Goal: Task Accomplishment & Management: Use online tool/utility

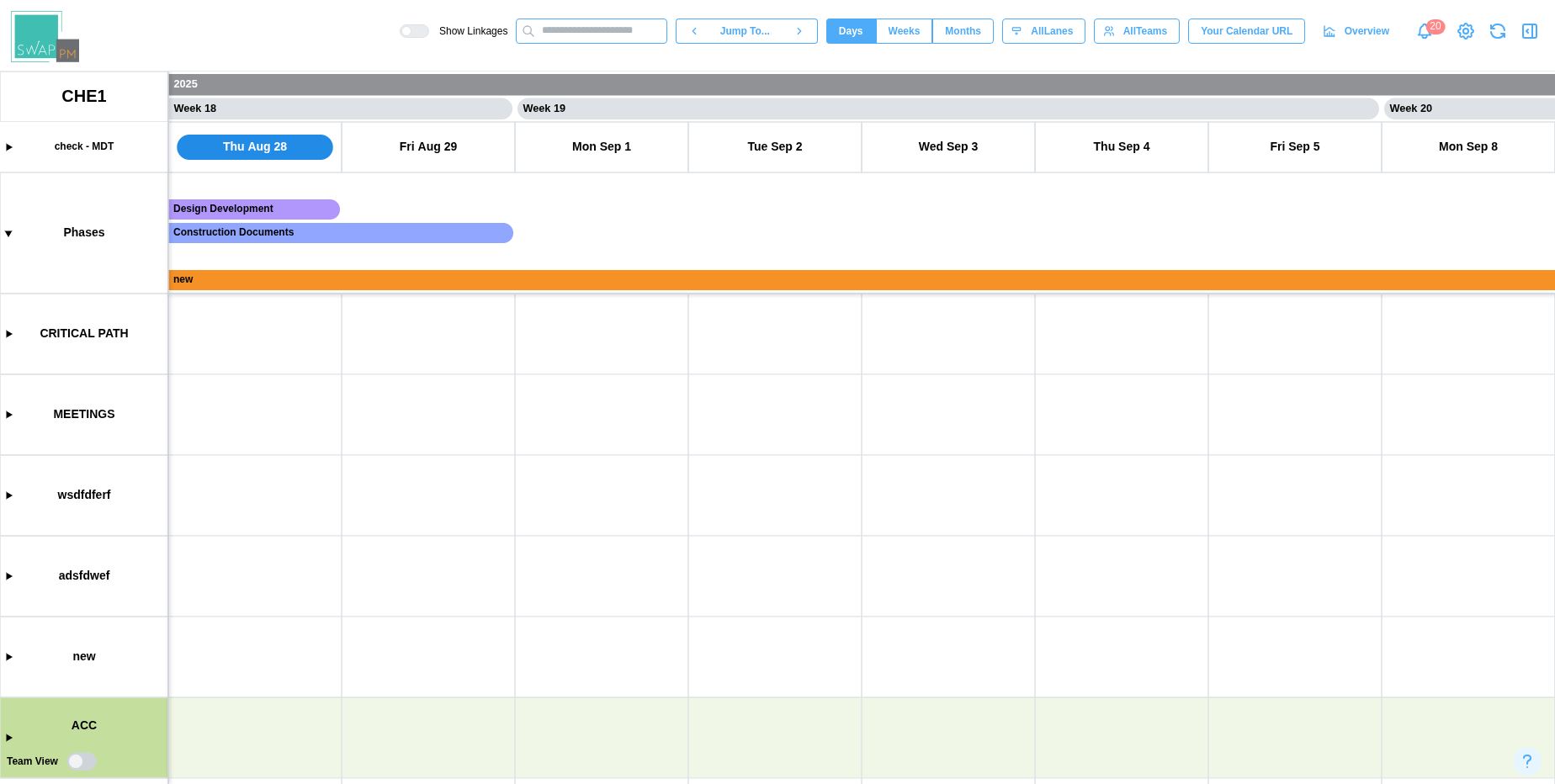
click at [564, 30] on input "text" at bounding box center [591, 31] width 151 height 25
type input "*"
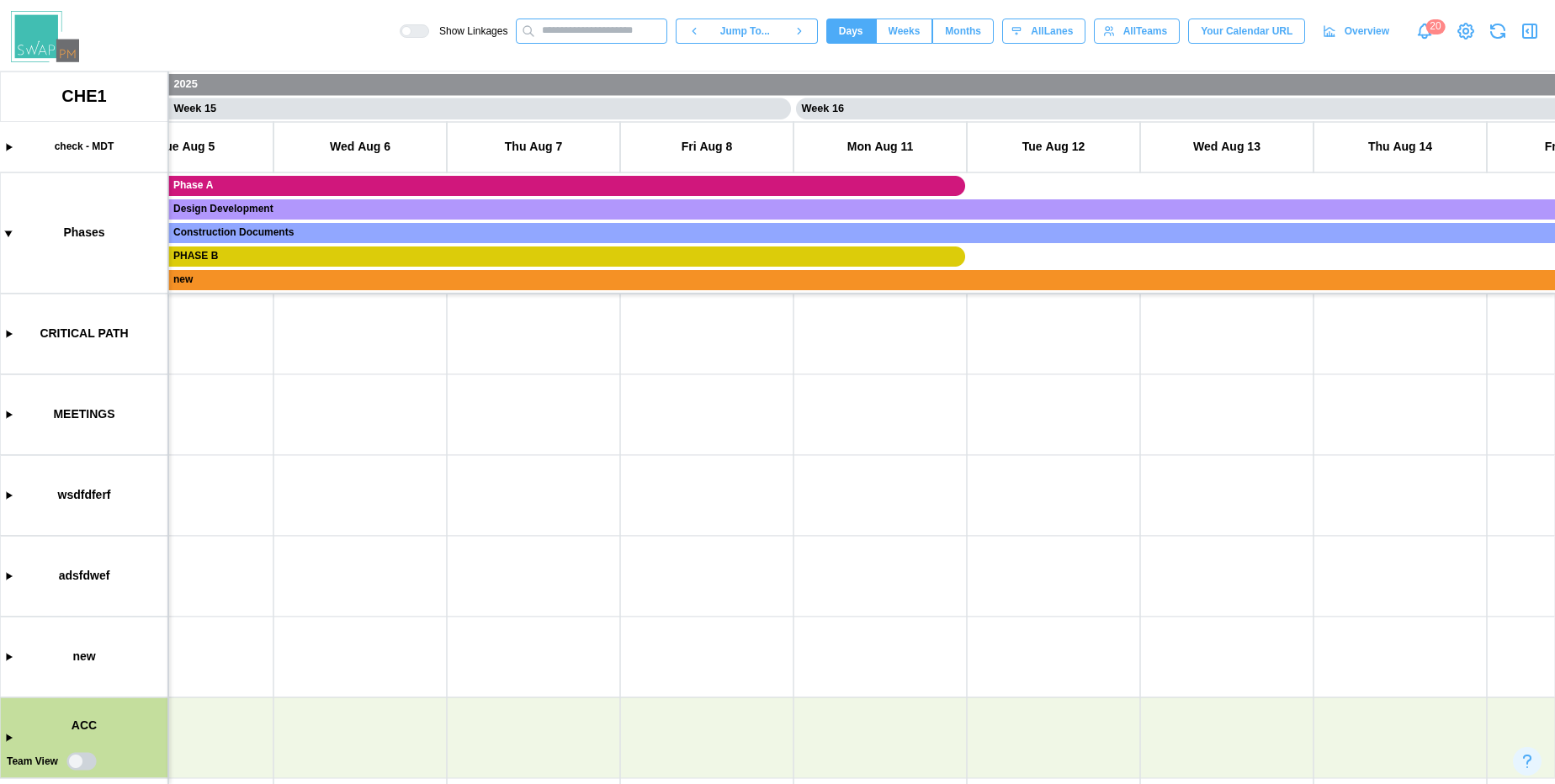
scroll to position [0, 8834]
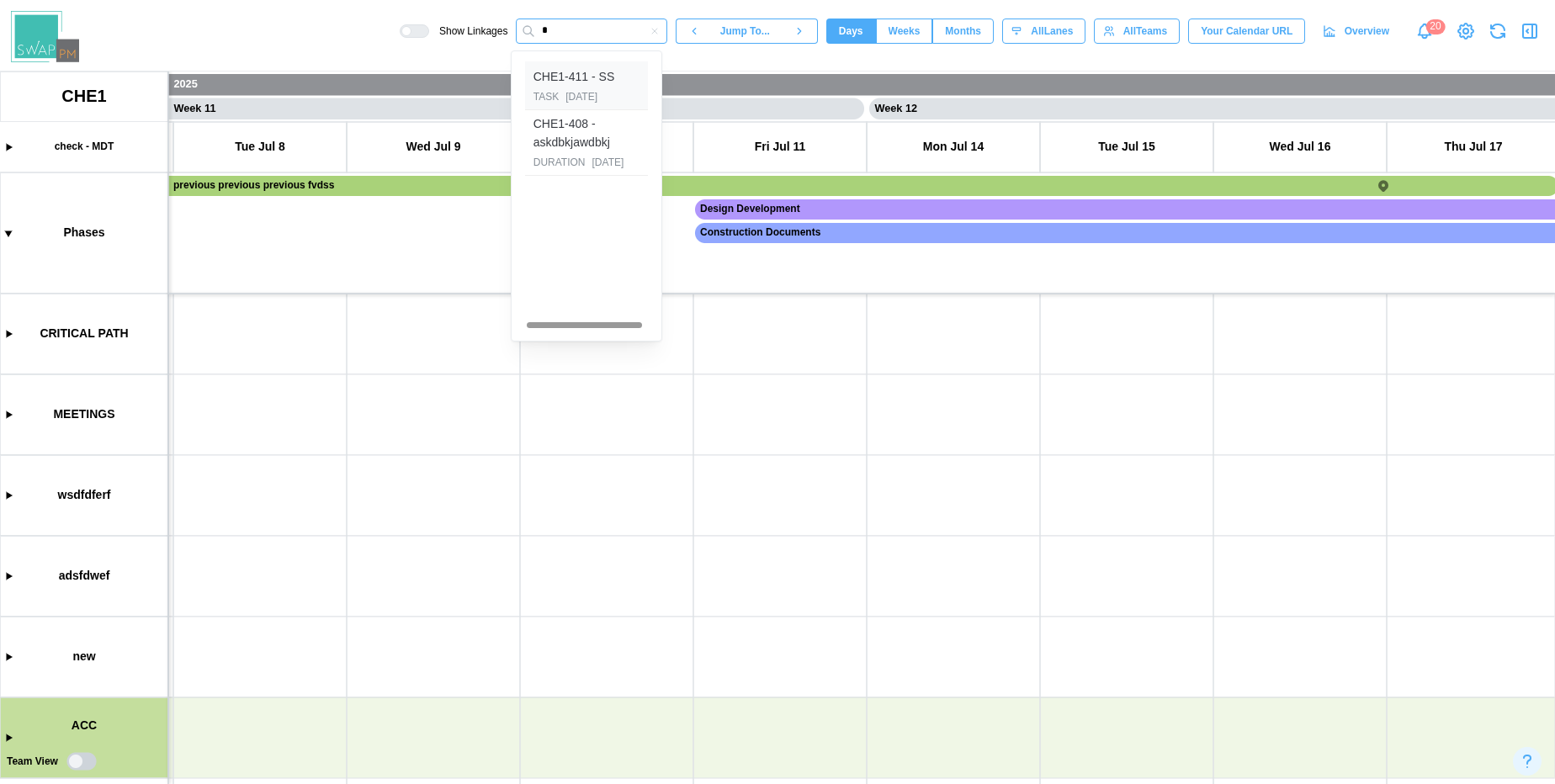
type input "*"
click at [577, 82] on div "CHE1-411 - SS" at bounding box center [574, 77] width 81 height 19
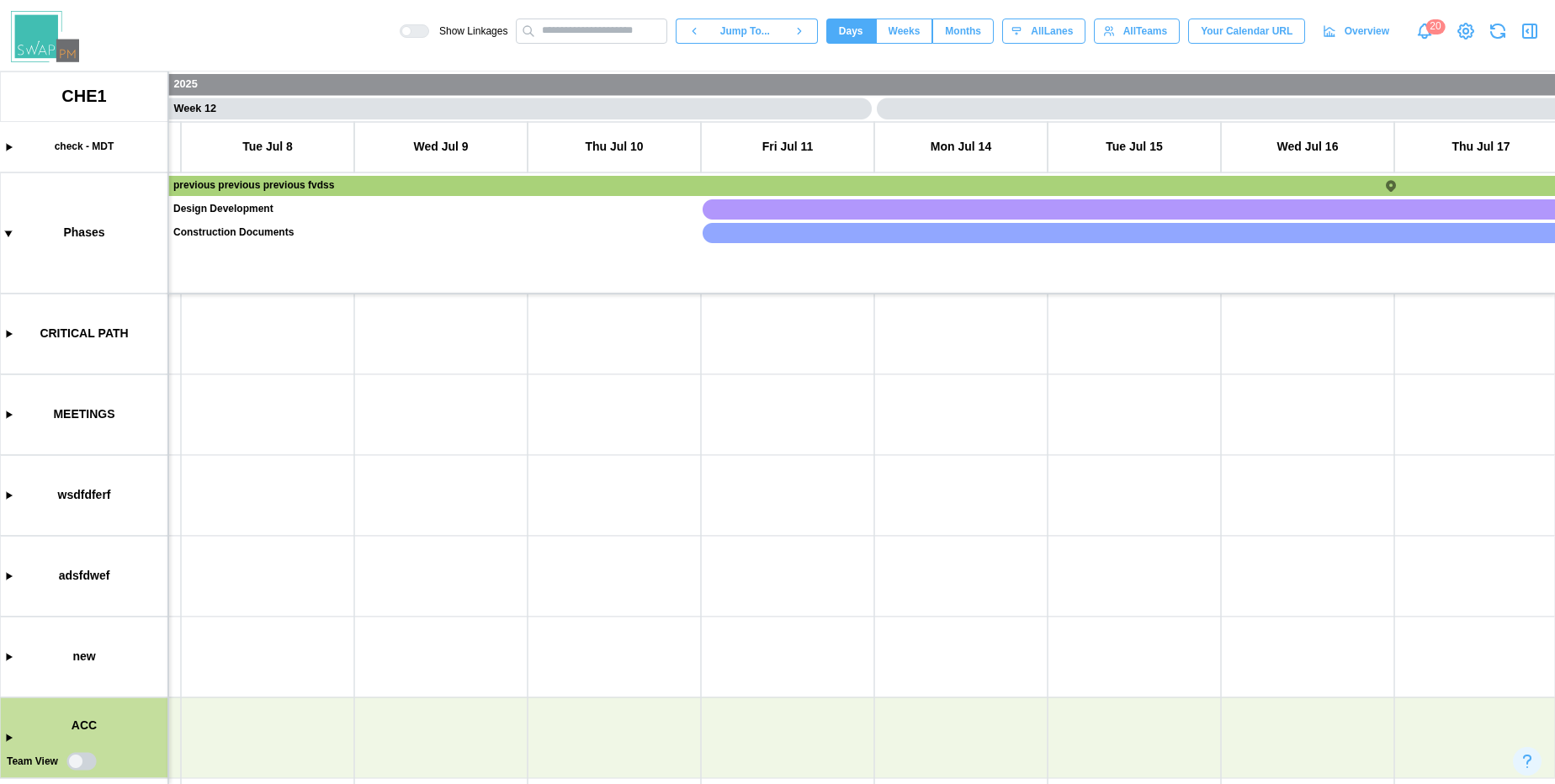
scroll to position [0, 5083]
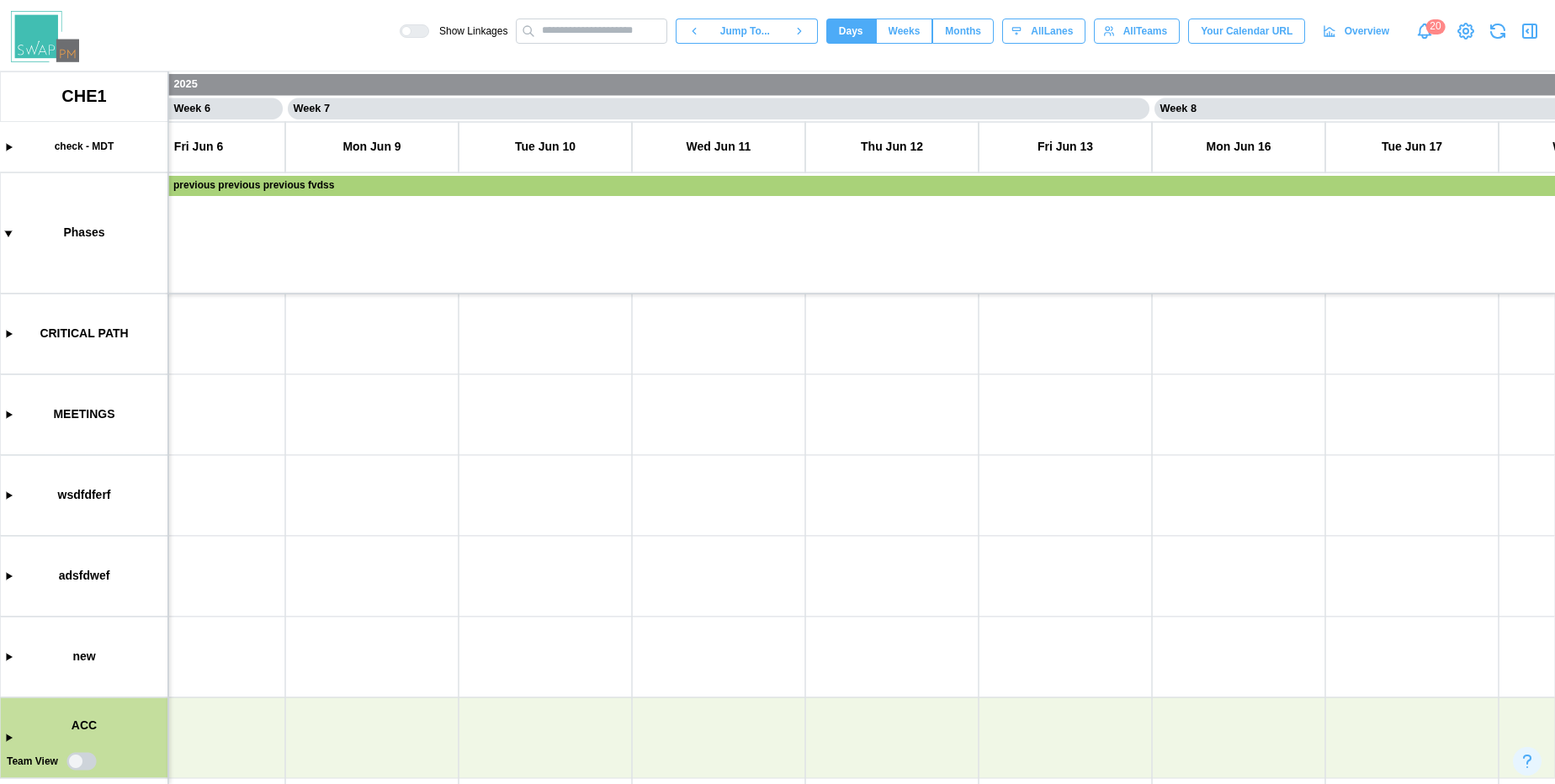
click at [1117, 32] on div "All Teams" at bounding box center [1134, 31] width 64 height 23
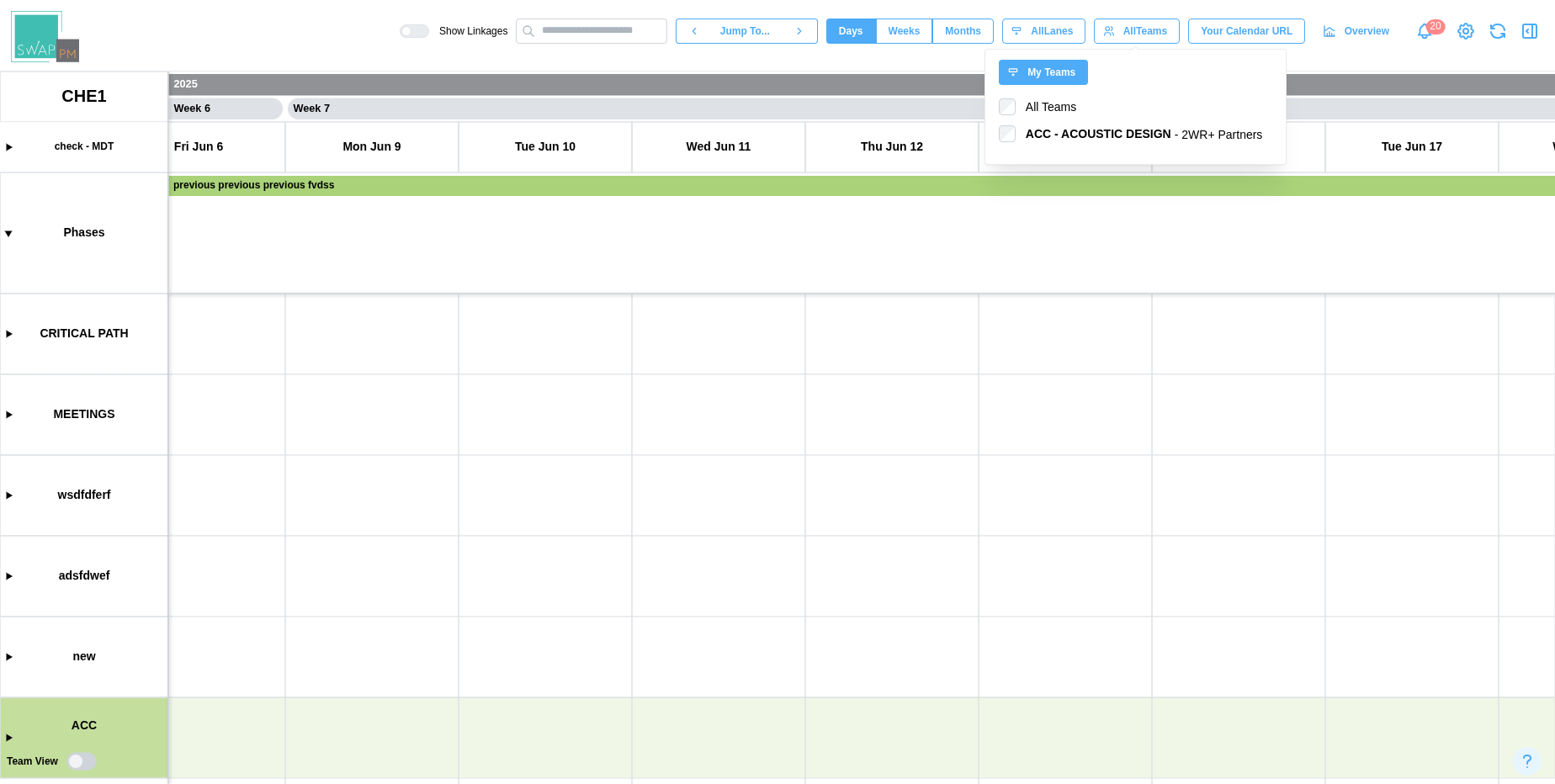
click at [1117, 32] on div "All Teams" at bounding box center [1134, 31] width 64 height 23
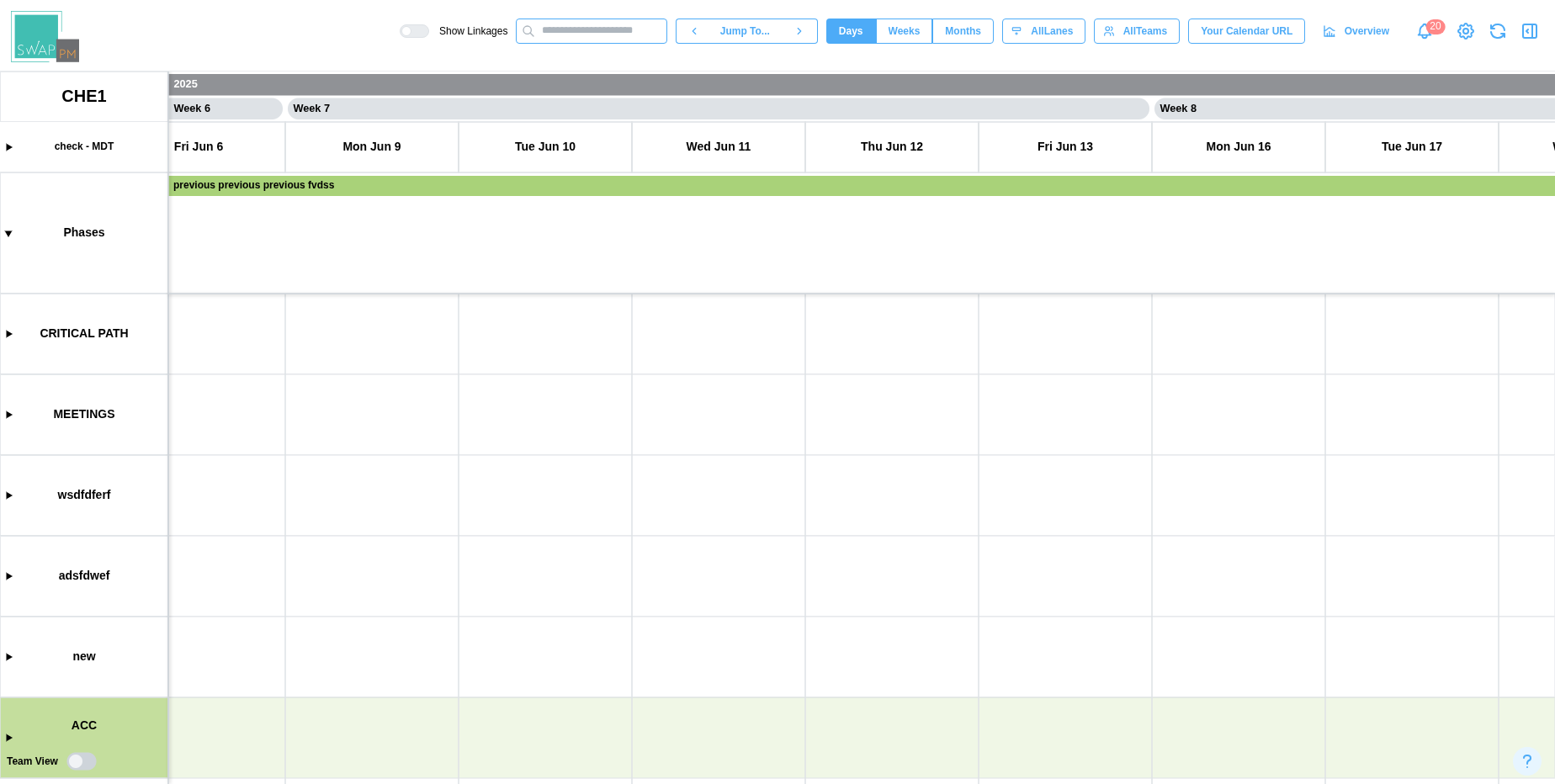
click at [567, 31] on input "text" at bounding box center [591, 31] width 151 height 25
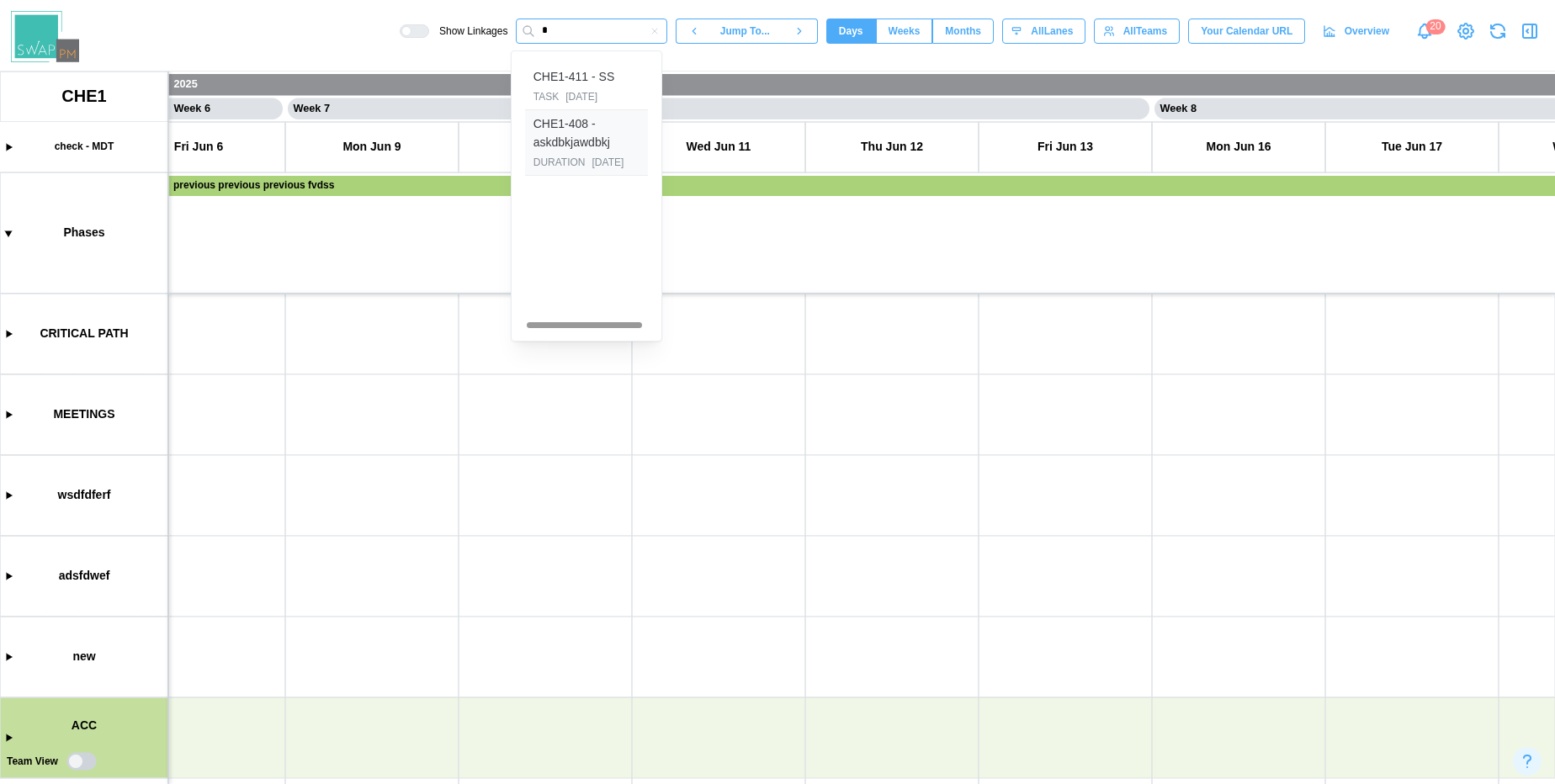
type input "*"
click at [569, 137] on div "CHE1-408 - askdbkjawdbkj" at bounding box center [587, 133] width 106 height 36
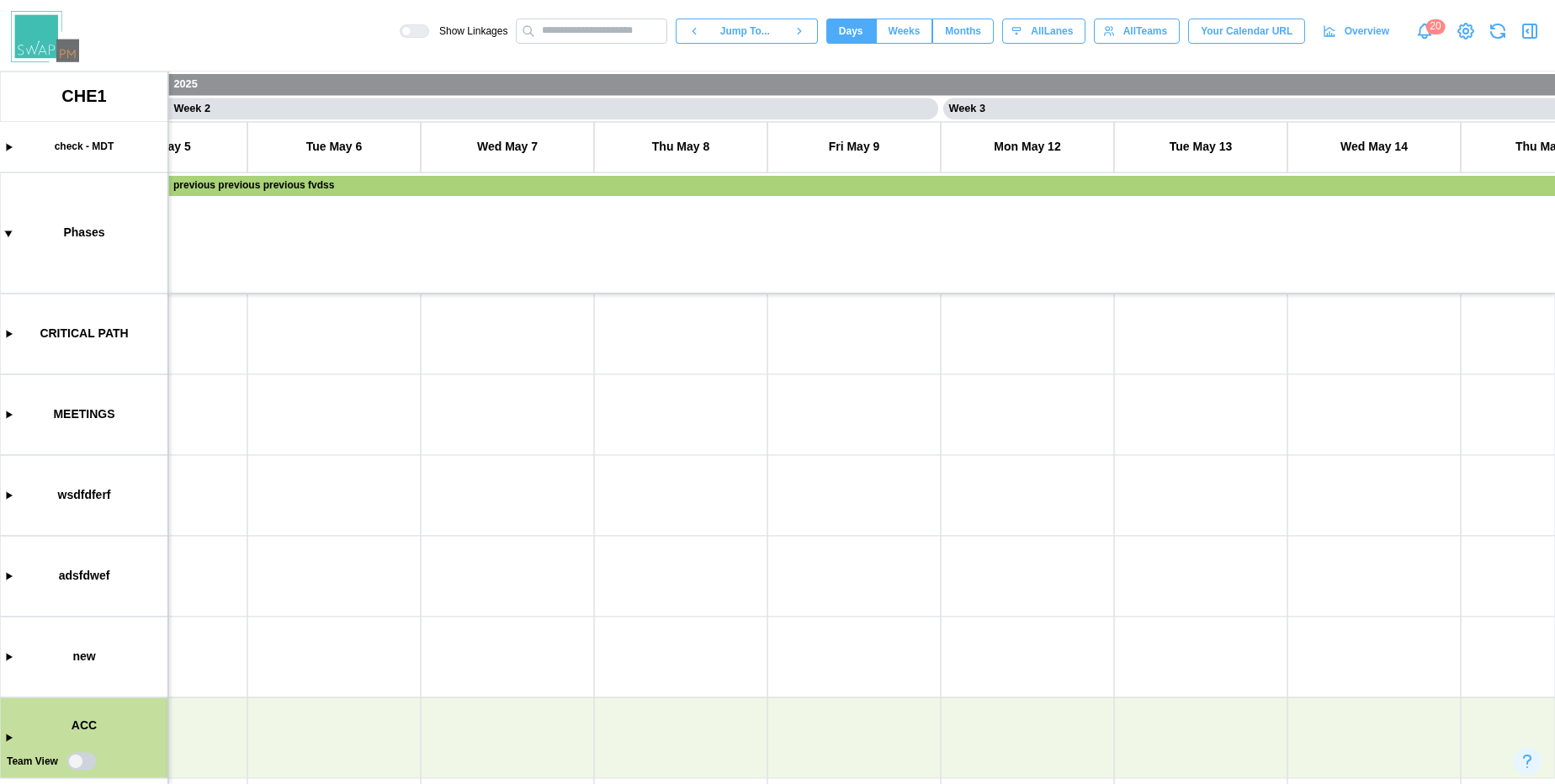
scroll to position [0, 0]
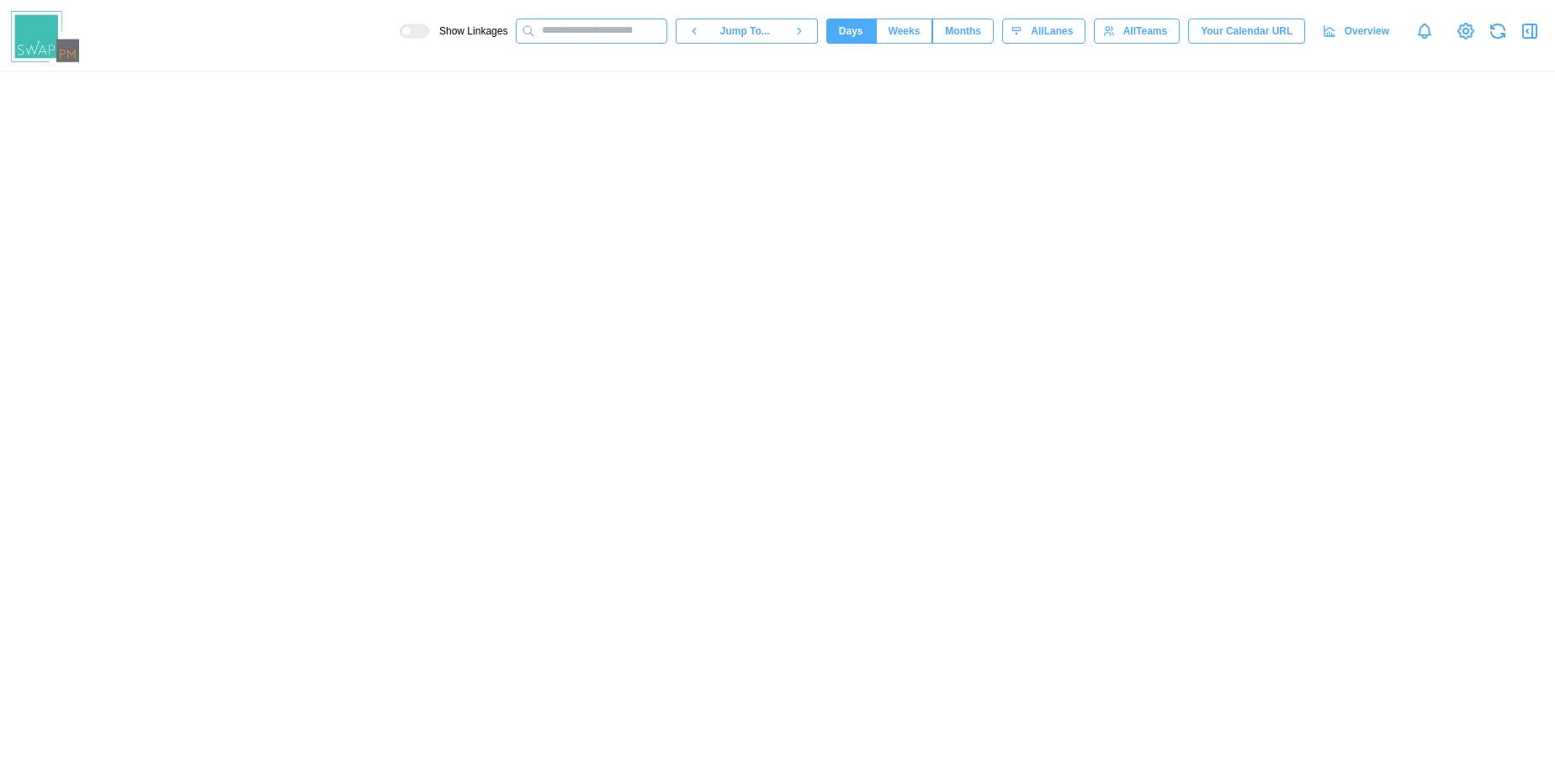
click at [561, 19] on input "text" at bounding box center [591, 31] width 151 height 25
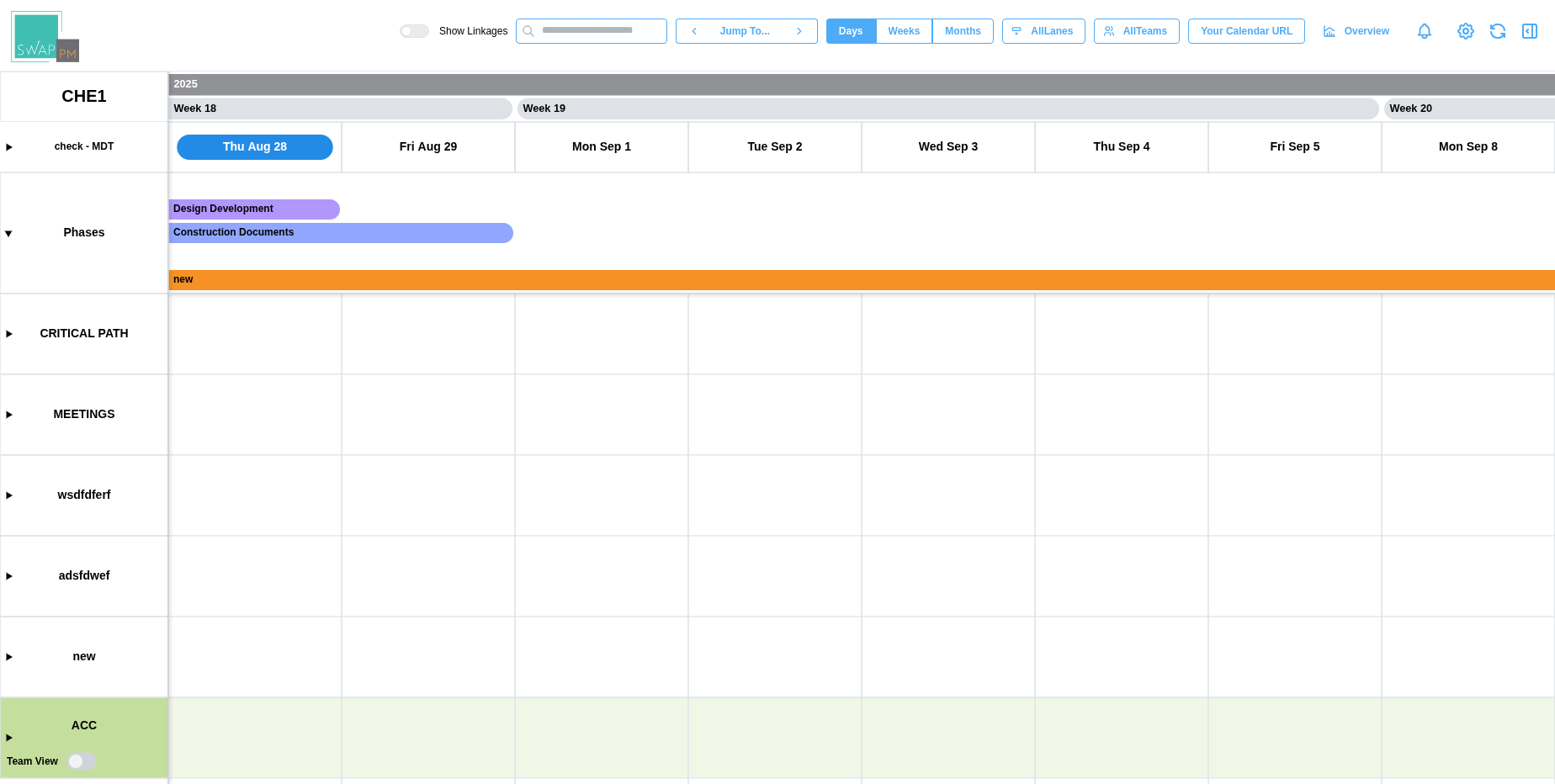
scroll to position [0, 15252]
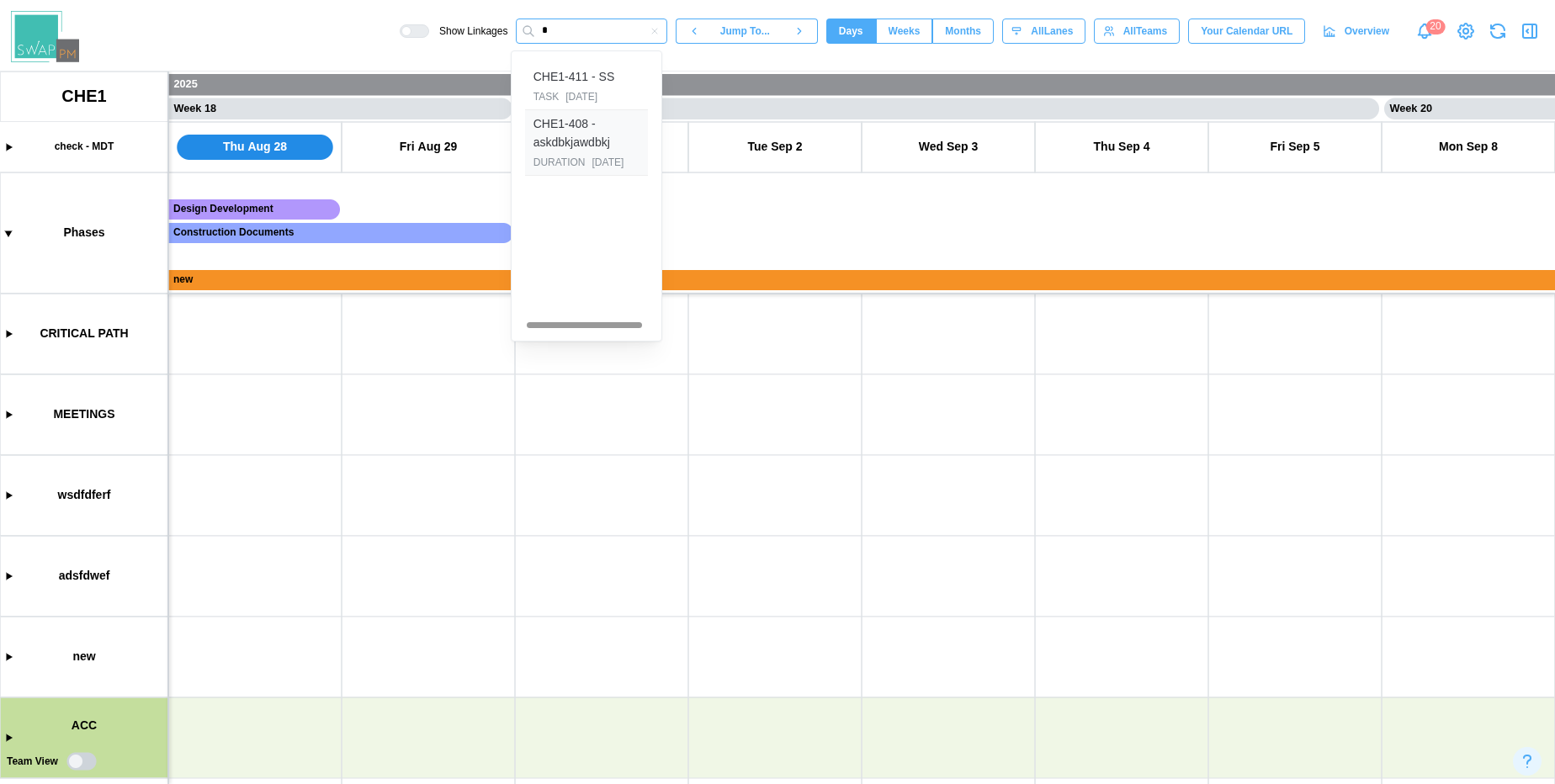
type input "*"
click at [564, 130] on div "CHE1-408 - askdbkjawdbkj" at bounding box center [587, 133] width 106 height 36
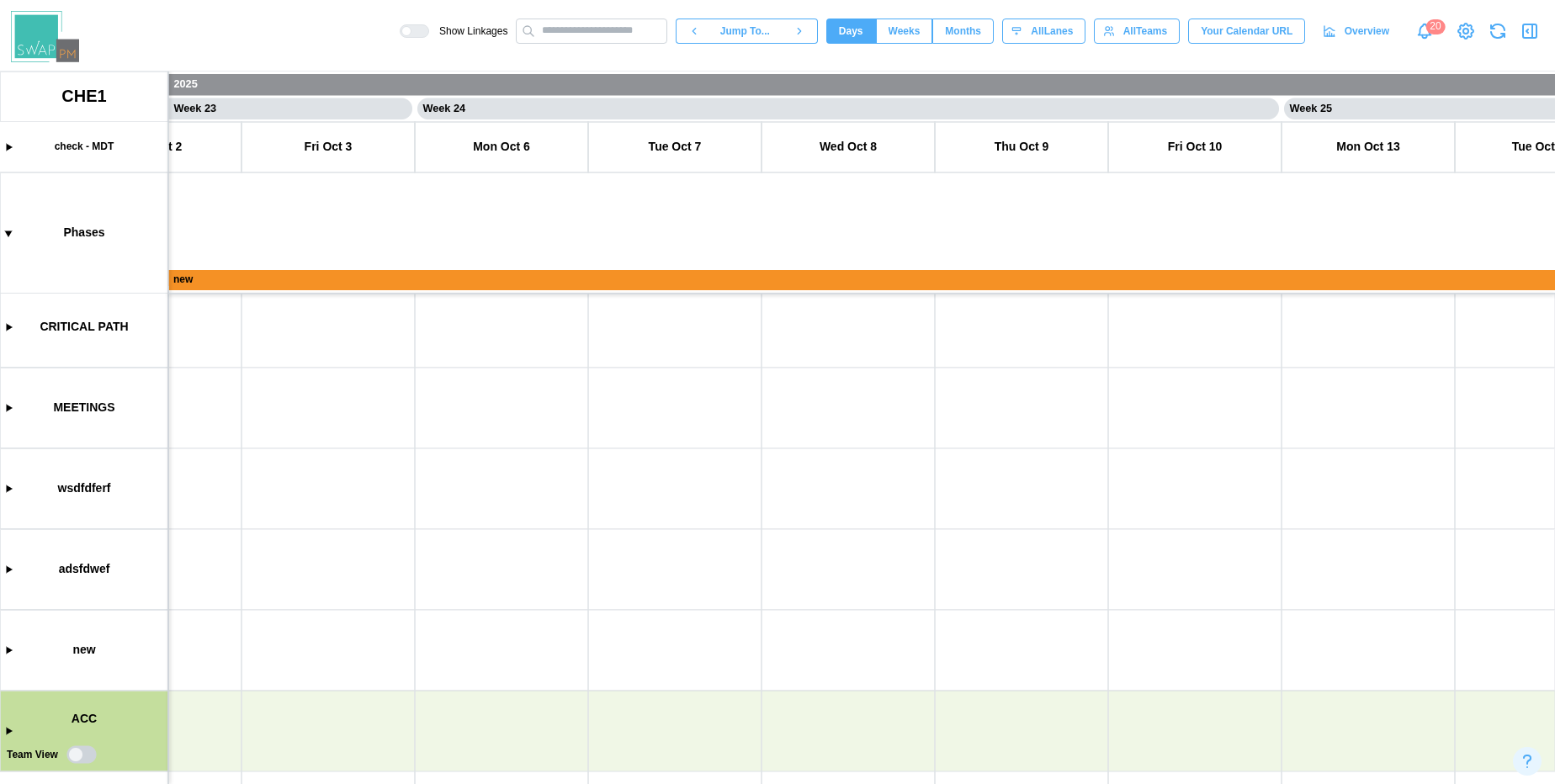
scroll to position [0, 23758]
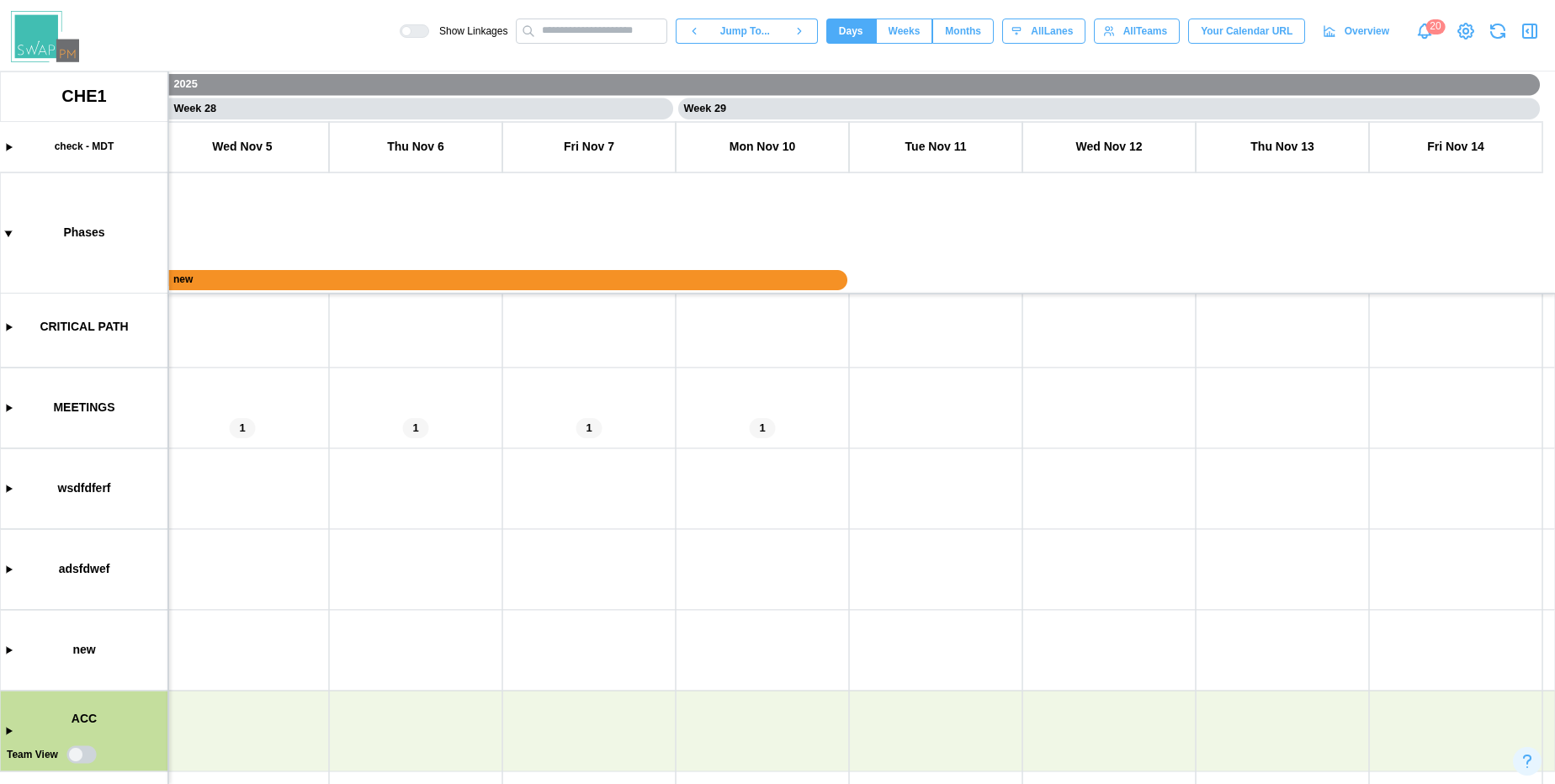
click at [404, 422] on canvas at bounding box center [777, 428] width 1555 height 713
click at [419, 428] on canvas at bounding box center [777, 428] width 1555 height 713
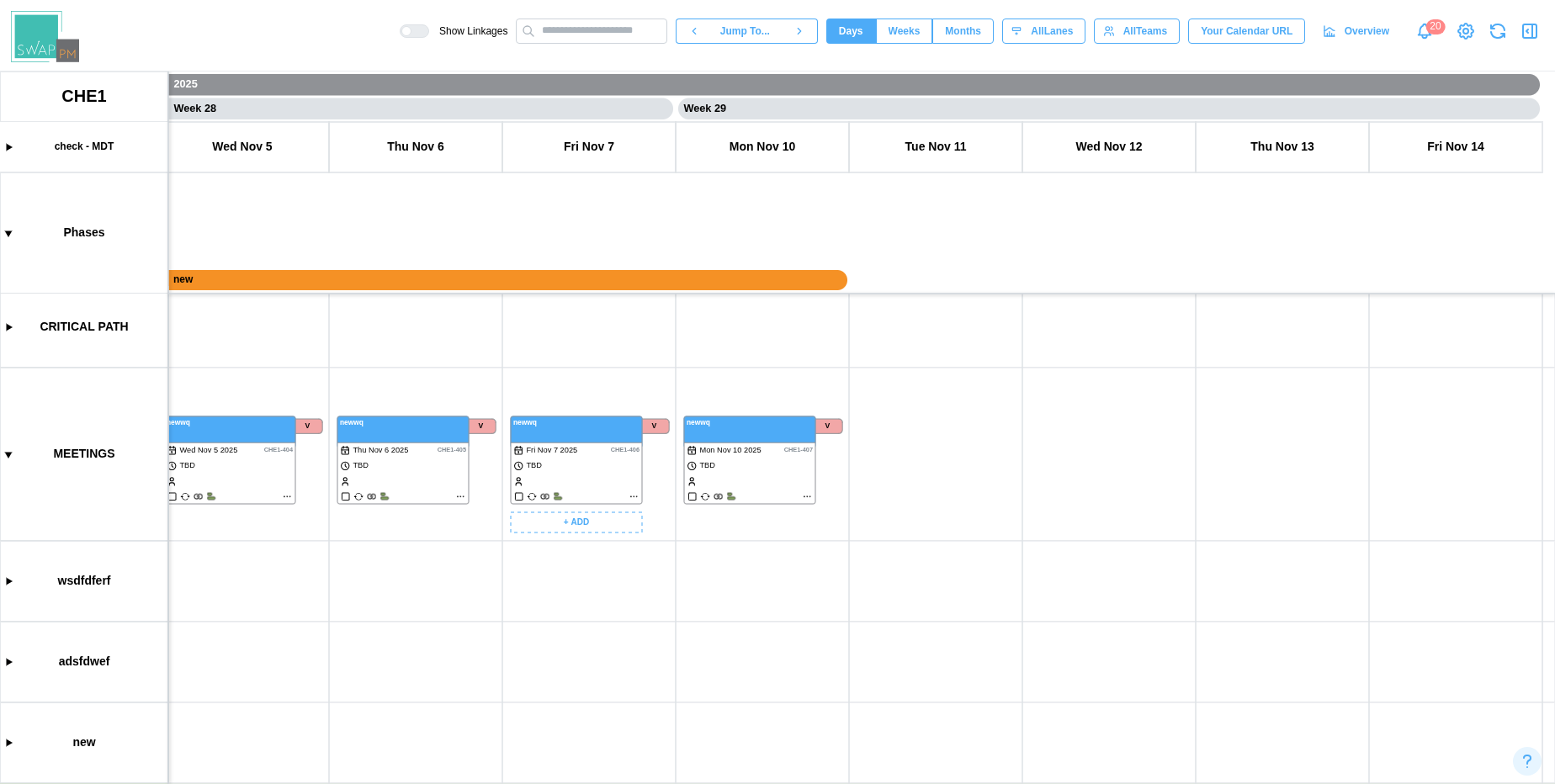
click at [629, 495] on canvas at bounding box center [777, 428] width 1555 height 713
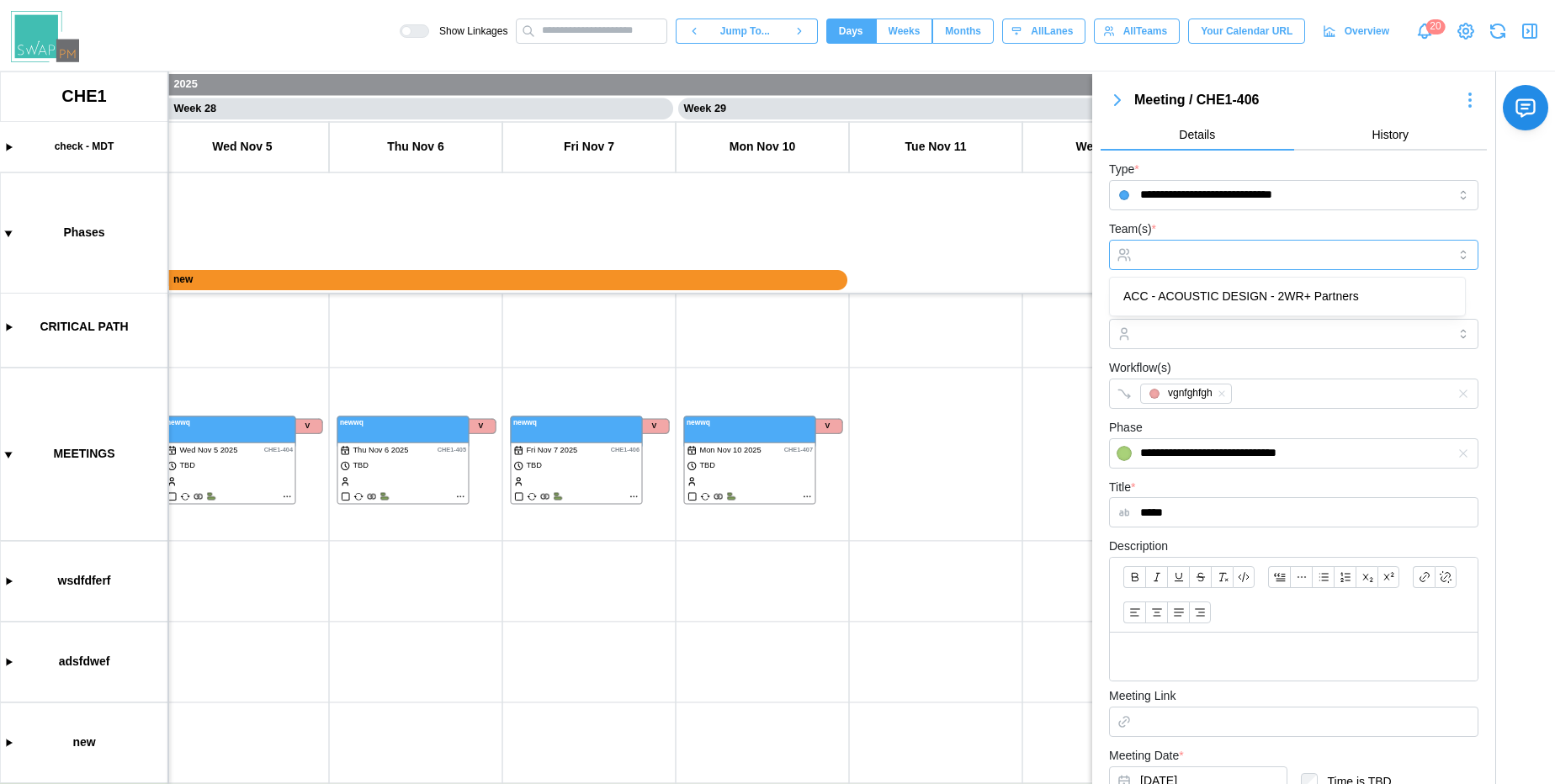
click at [1147, 256] on input "Team(s) *" at bounding box center [1293, 254] width 307 height 14
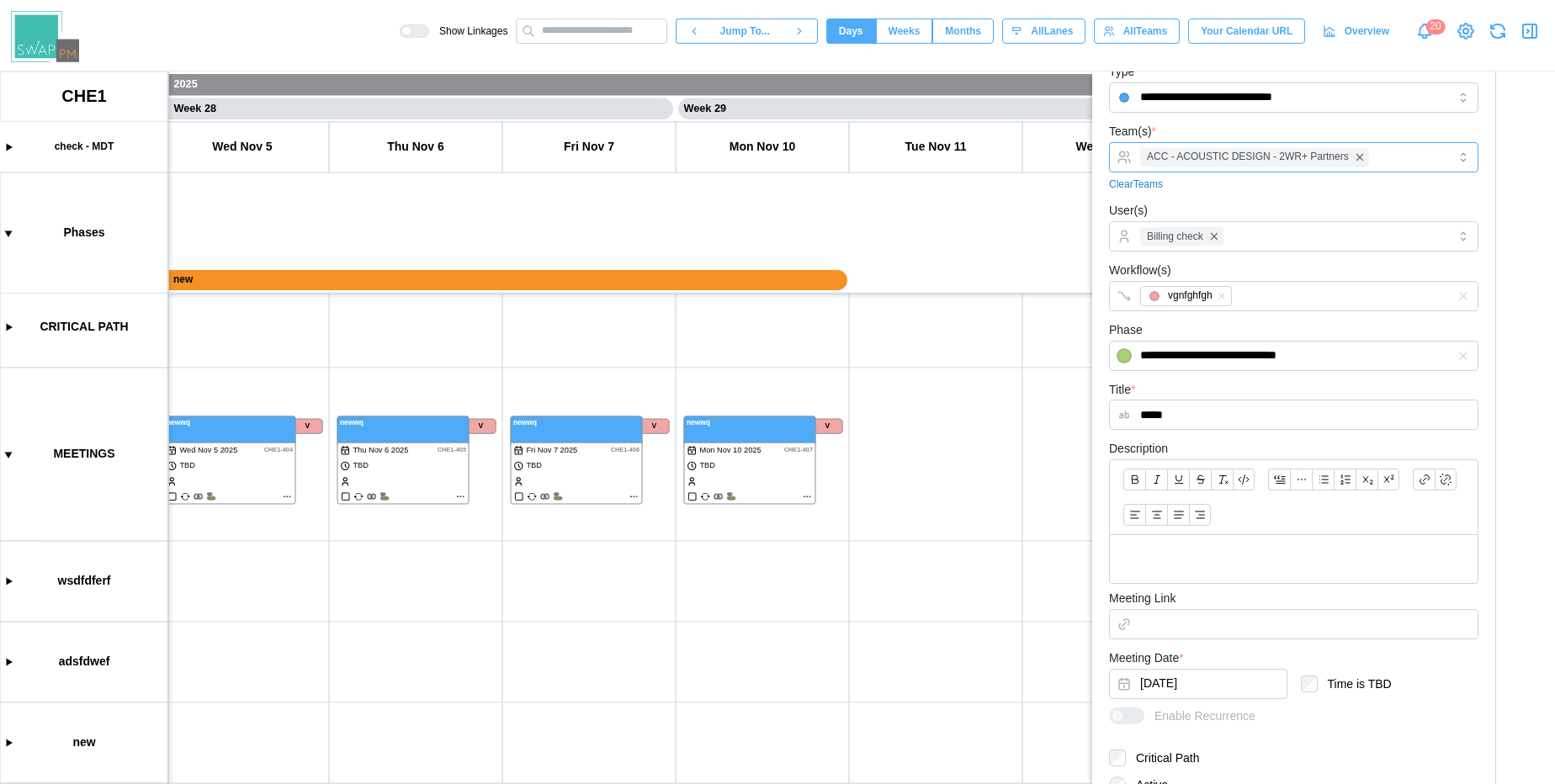
scroll to position [307, 0]
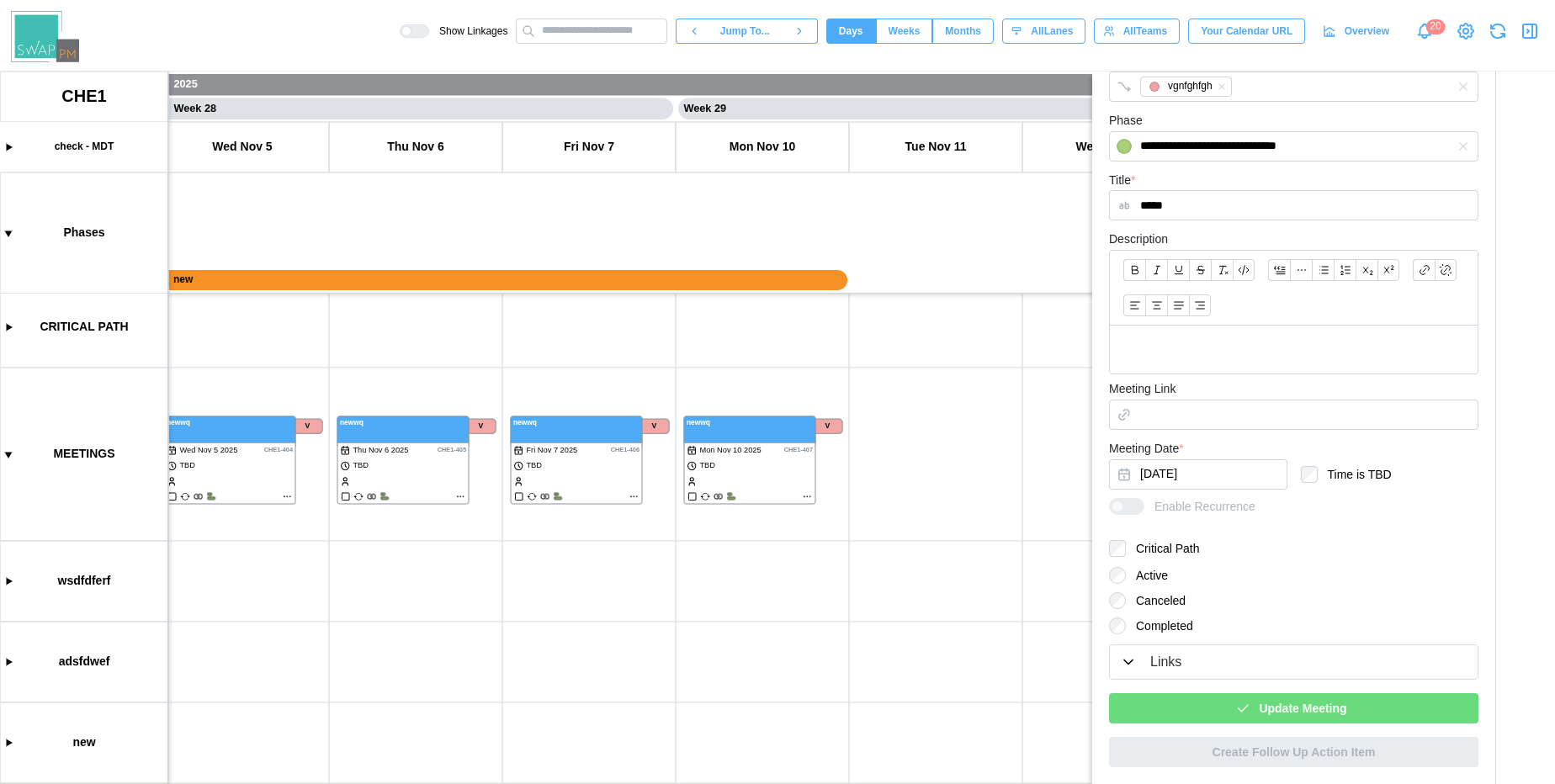
click at [1225, 711] on div "Update Meeting" at bounding box center [1290, 708] width 343 height 29
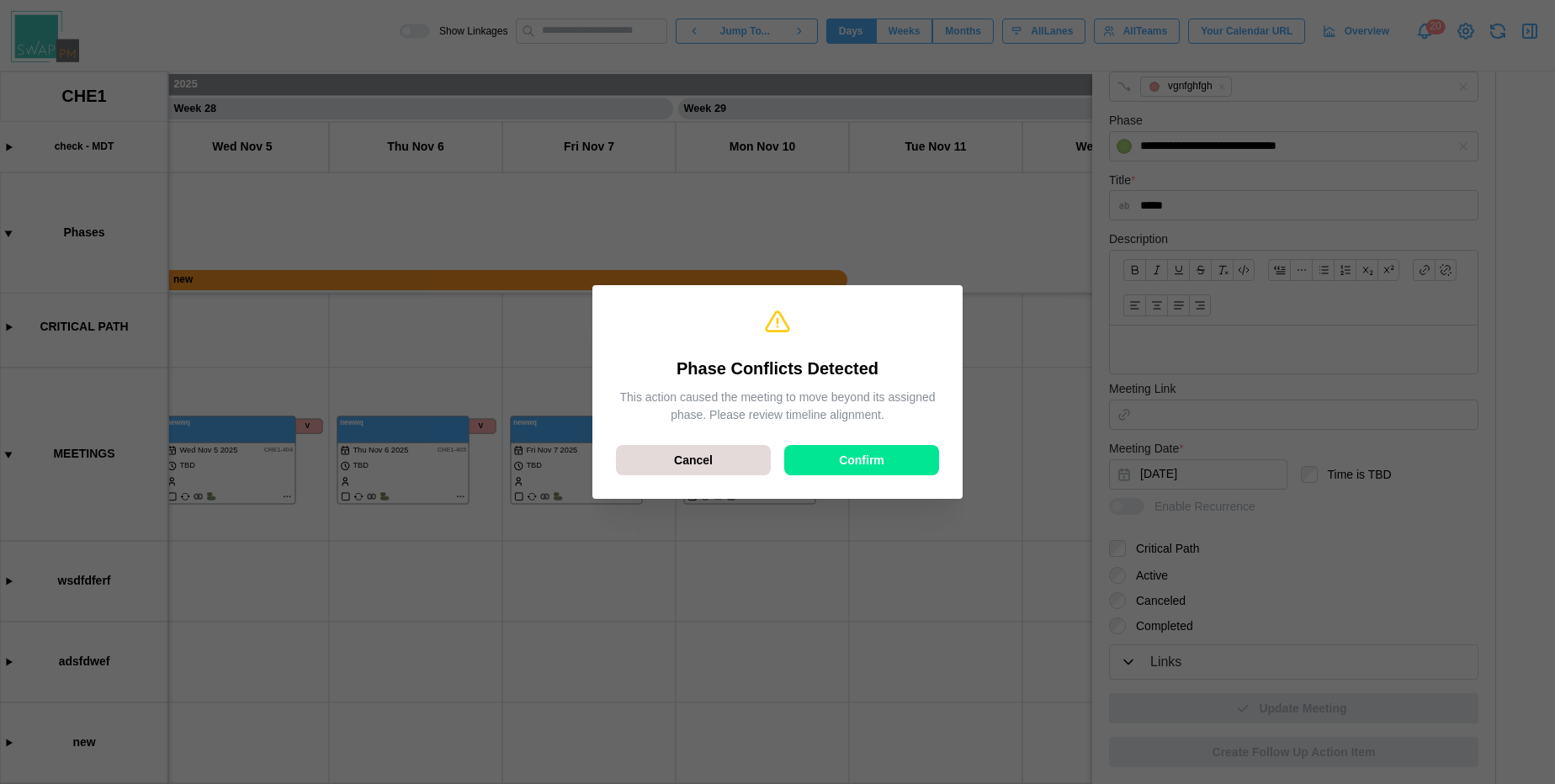
click at [877, 455] on span "Confirm" at bounding box center [862, 459] width 45 height 29
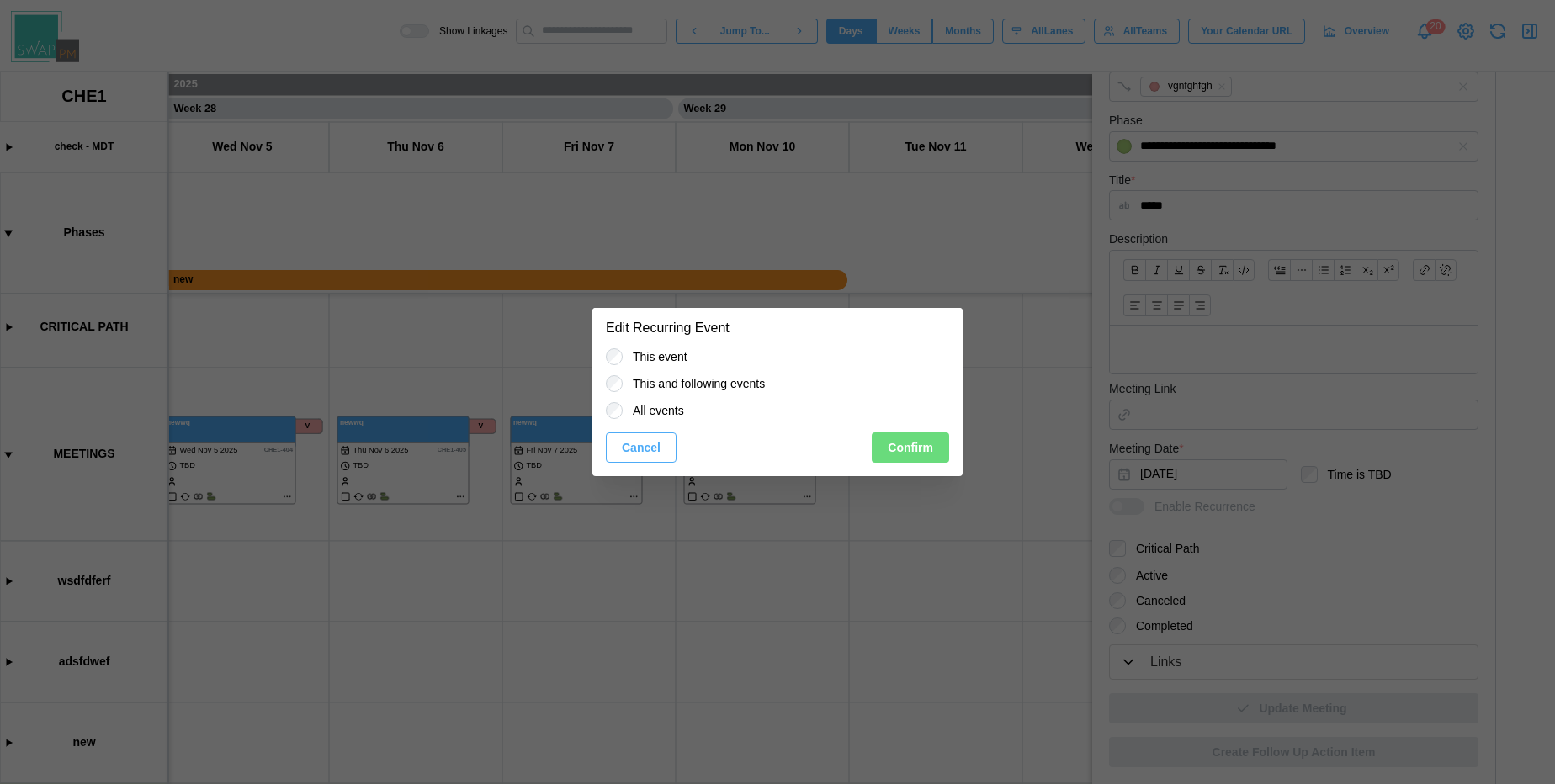
click at [901, 450] on span "Confirm" at bounding box center [910, 447] width 45 height 29
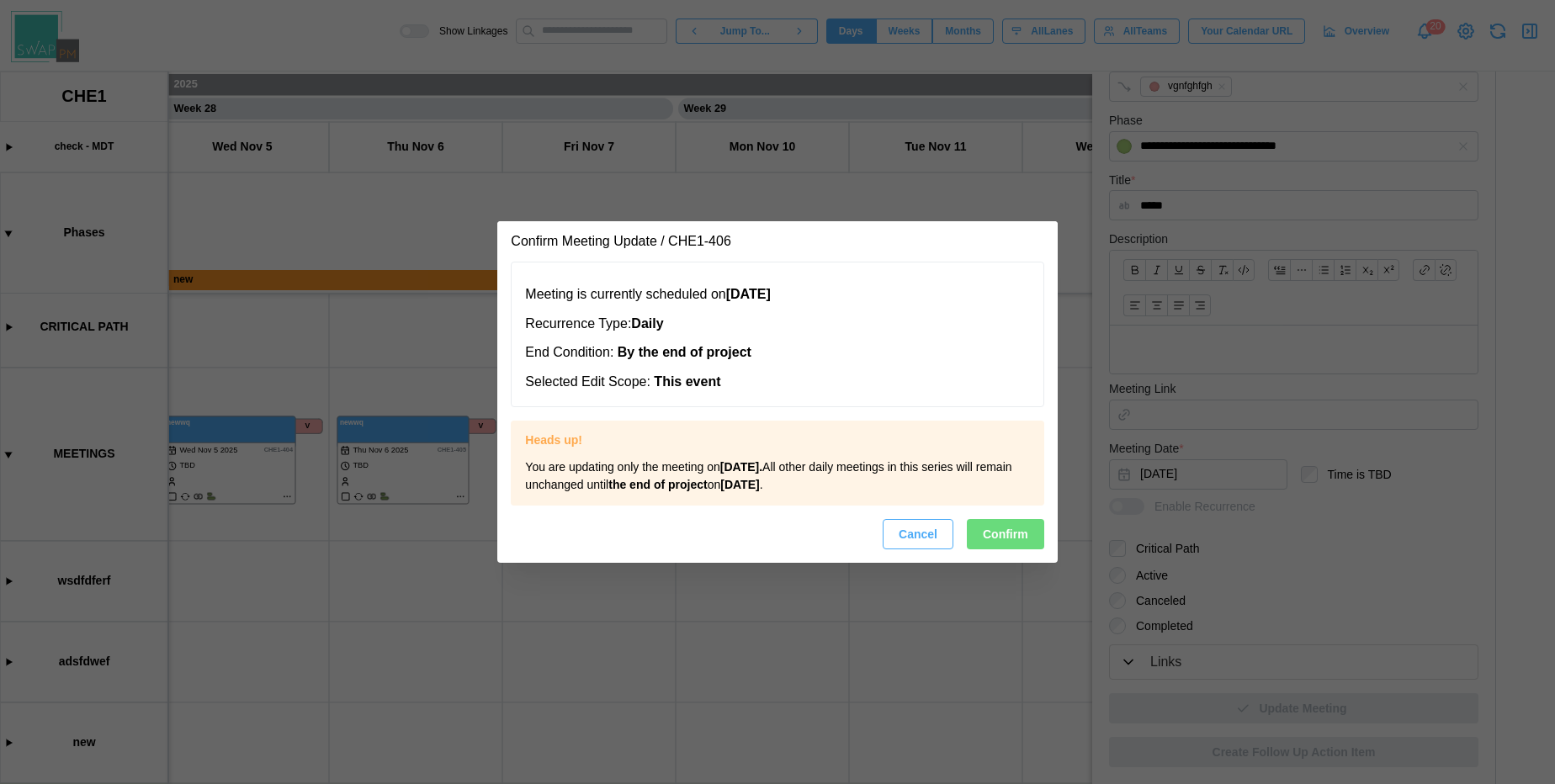
click at [991, 535] on span "Confirm" at bounding box center [1005, 533] width 45 height 29
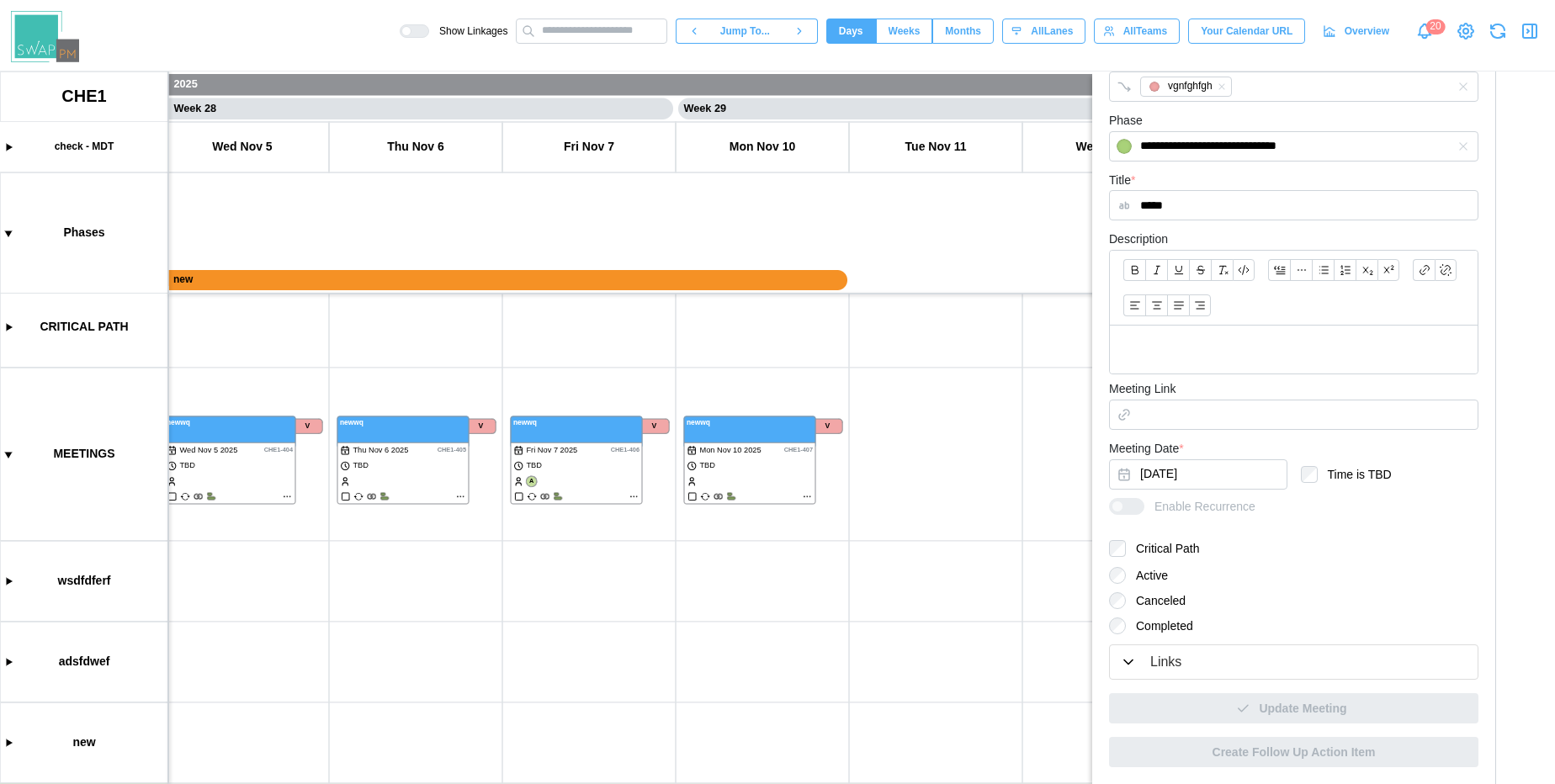
scroll to position [99, 0]
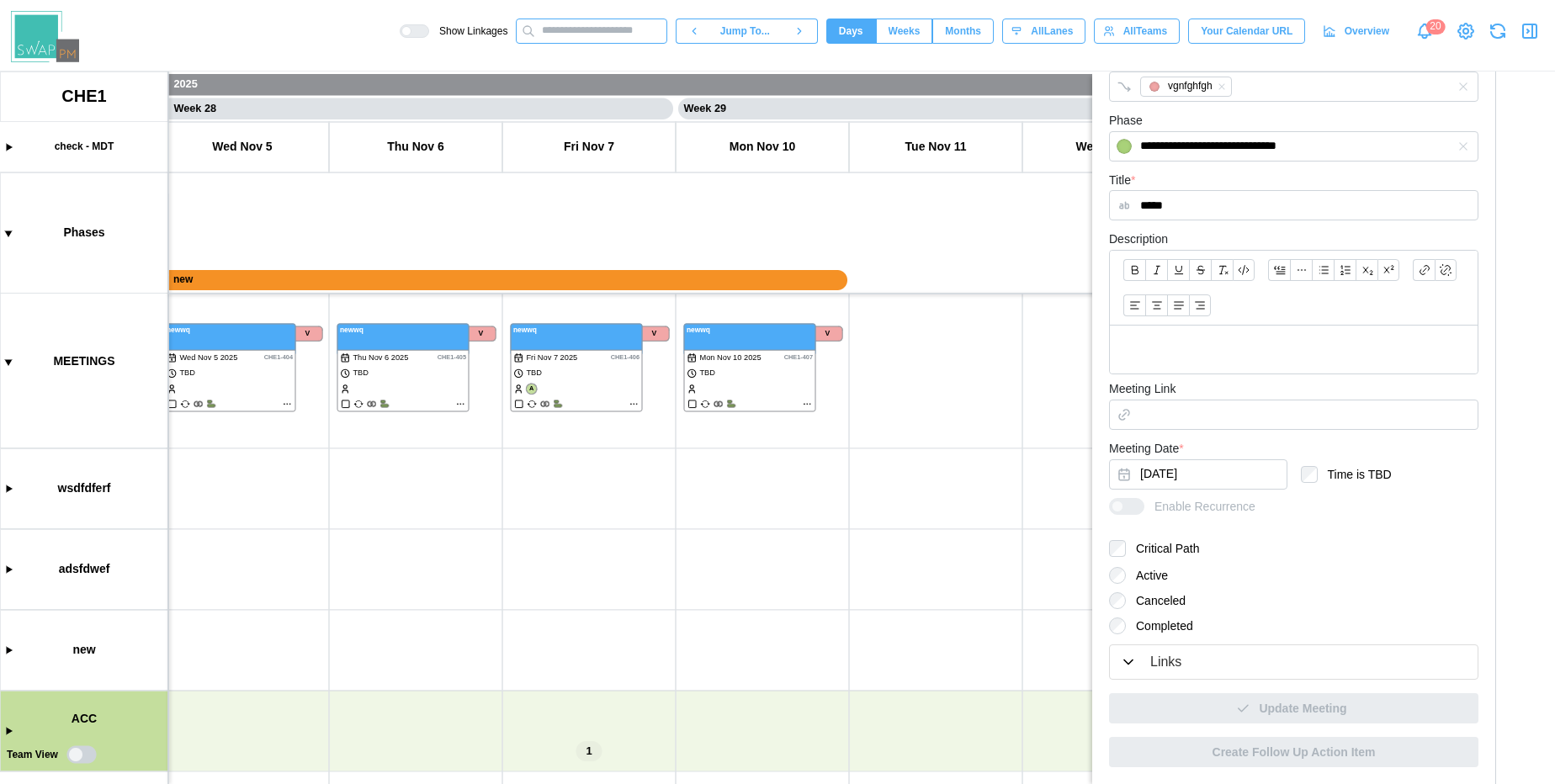
click at [561, 32] on input "text" at bounding box center [591, 31] width 151 height 25
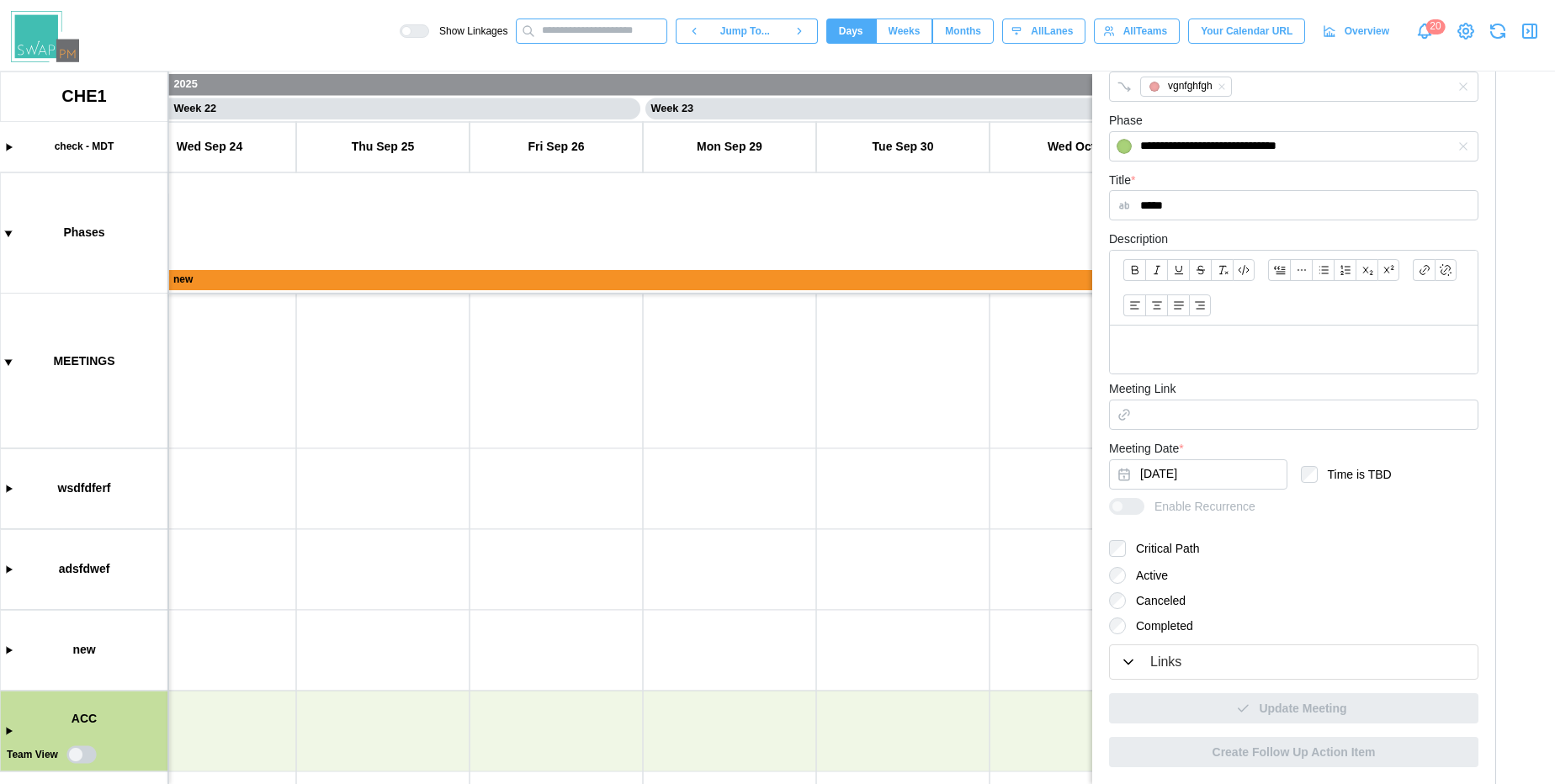
scroll to position [0, 16854]
click at [1527, 36] on icon "button" at bounding box center [1530, 32] width 20 height 20
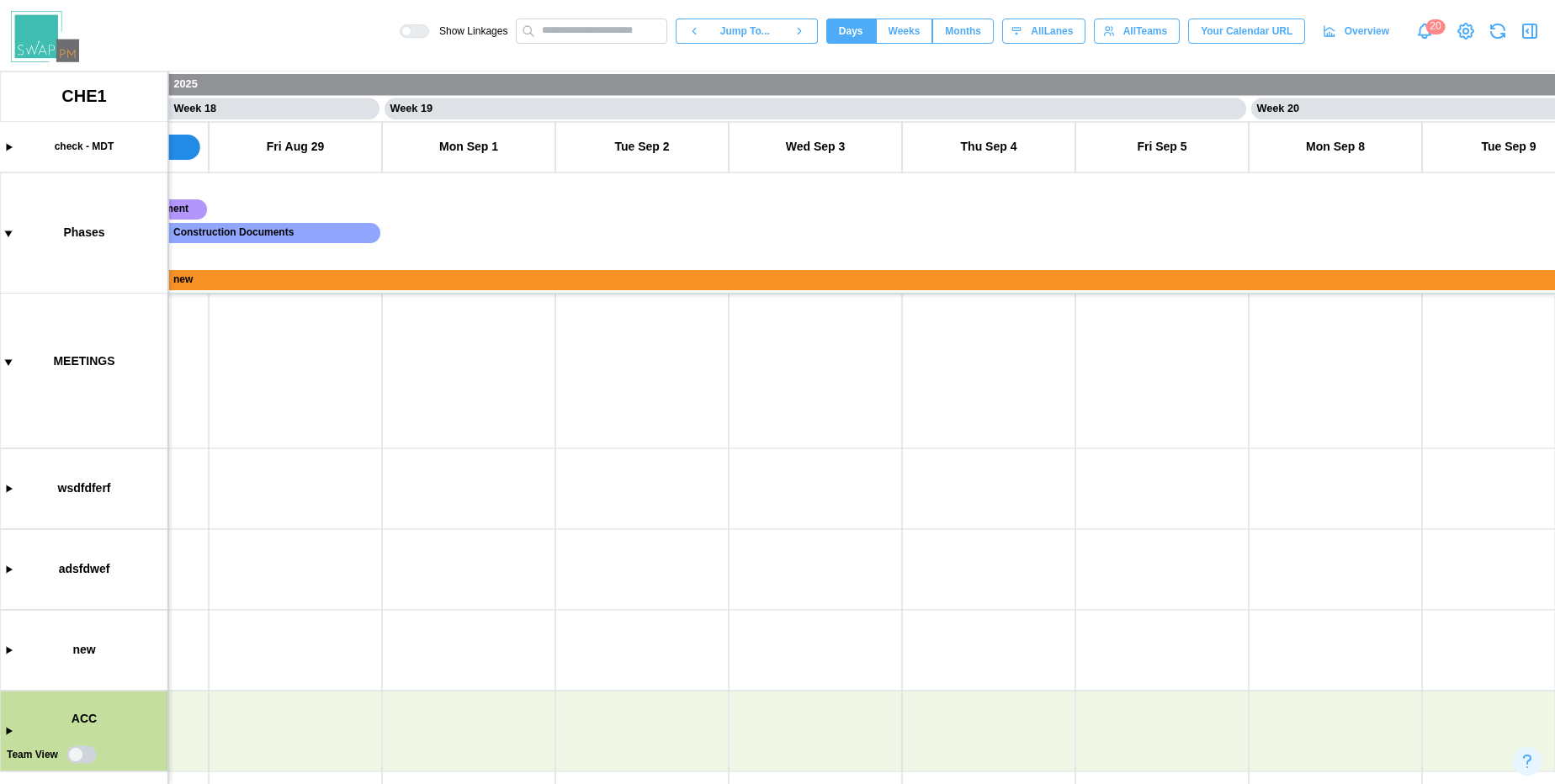
scroll to position [0, 14385]
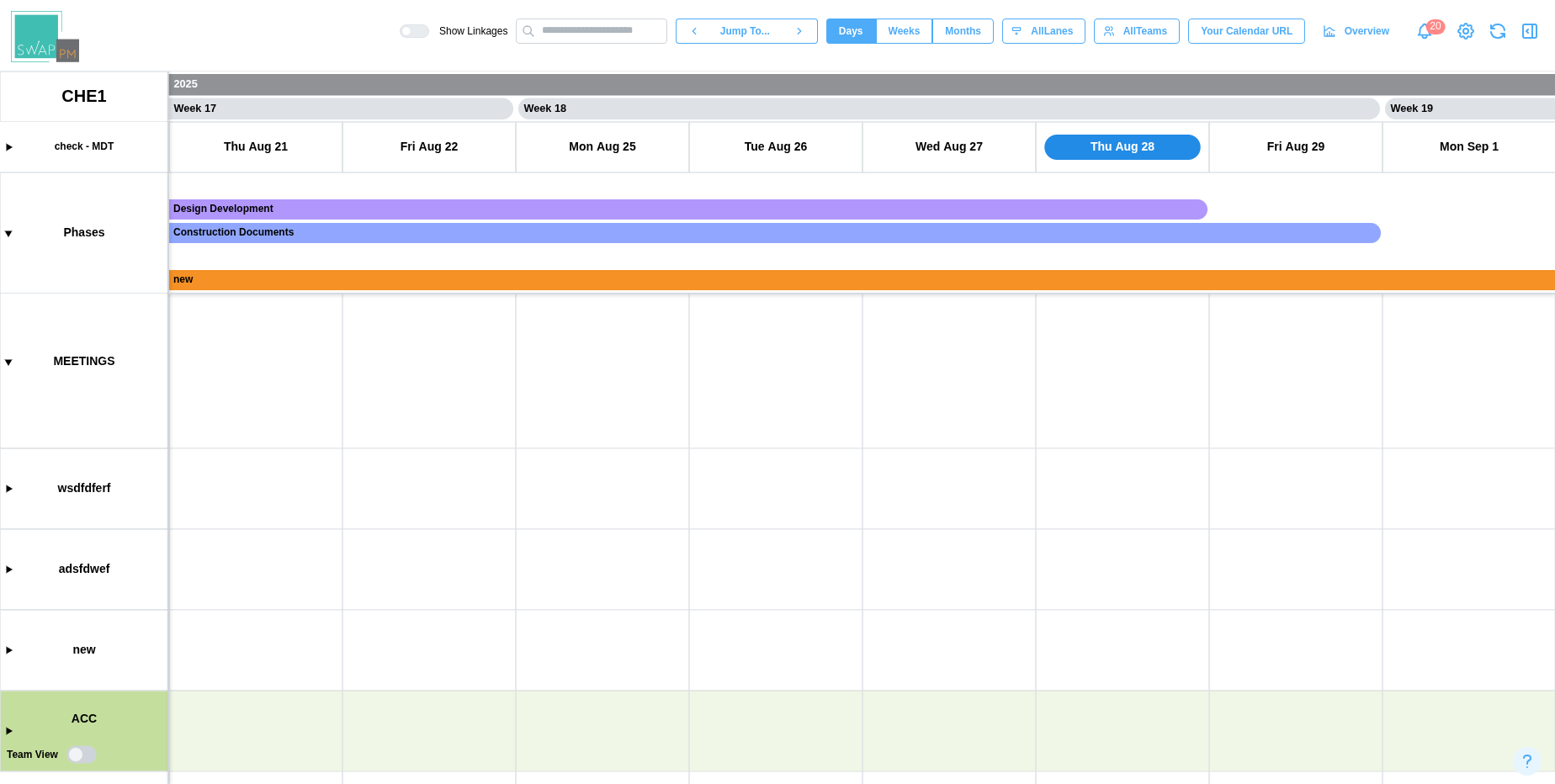
click at [733, 29] on span "Jump To..." at bounding box center [745, 31] width 49 height 23
click at [569, 33] on input "text" at bounding box center [591, 31] width 151 height 25
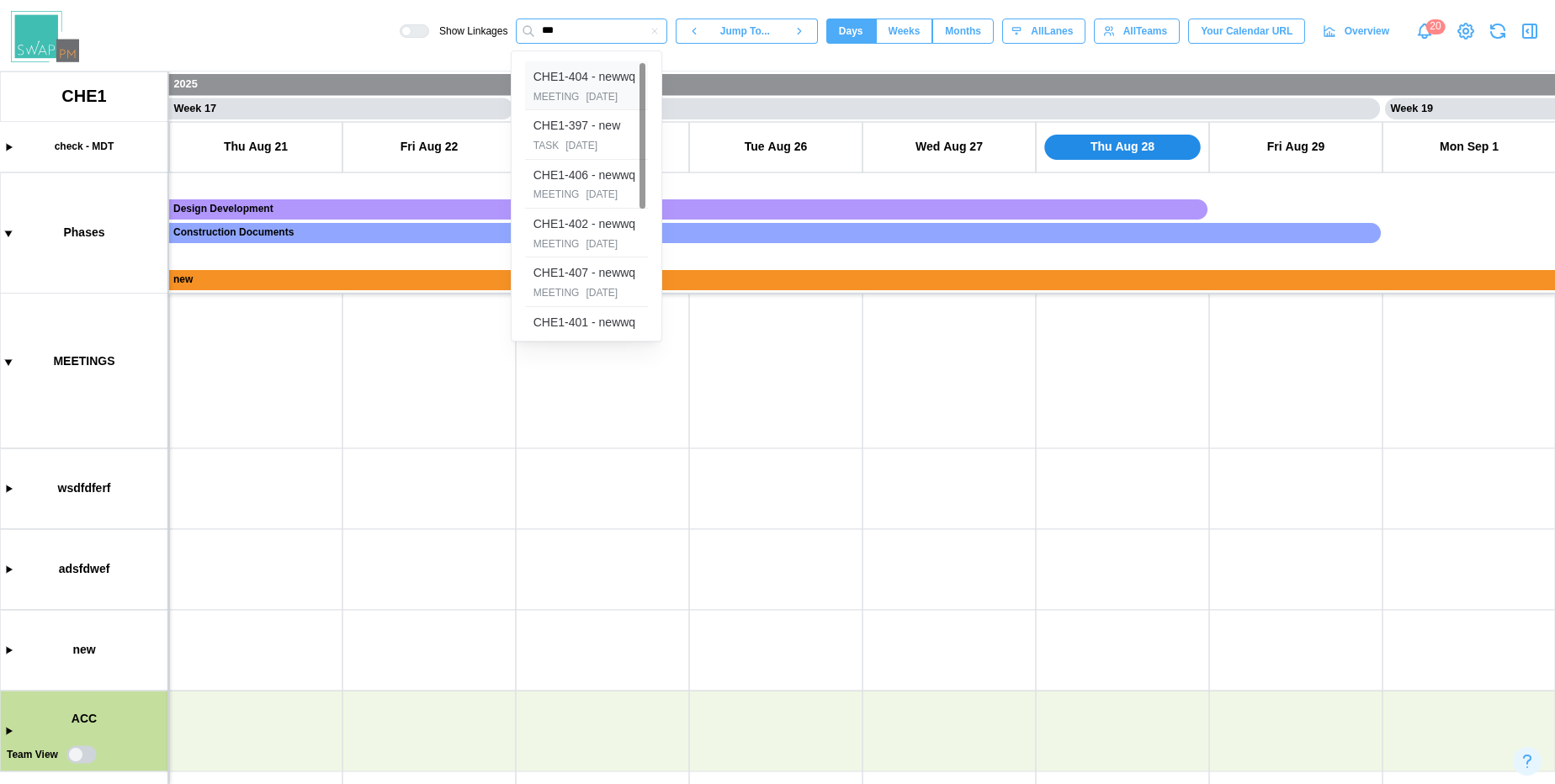
type input "***"
click at [575, 77] on div "CHE1-404 - newwq" at bounding box center [585, 77] width 102 height 19
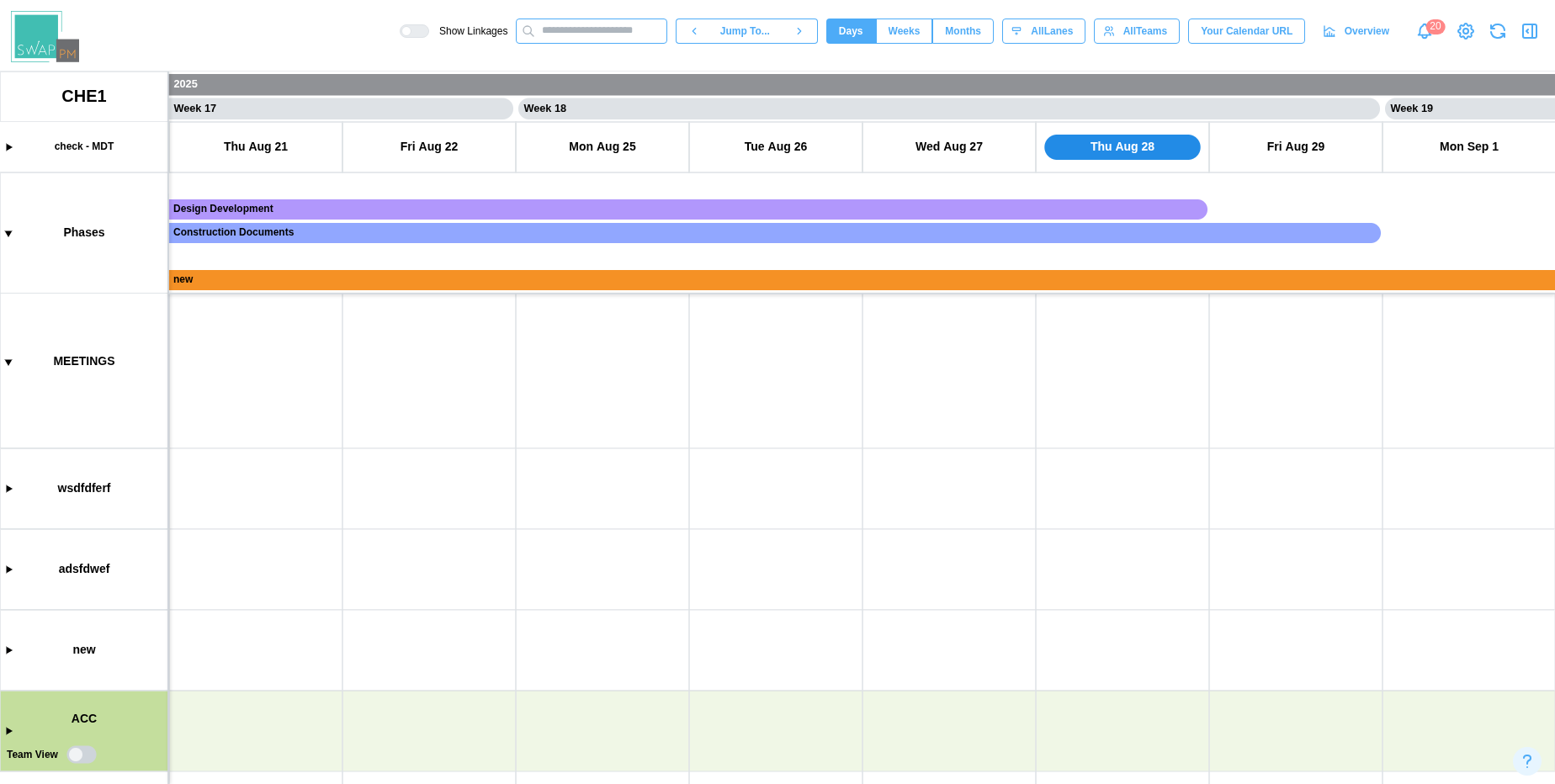
click at [549, 27] on input "text" at bounding box center [591, 31] width 151 height 25
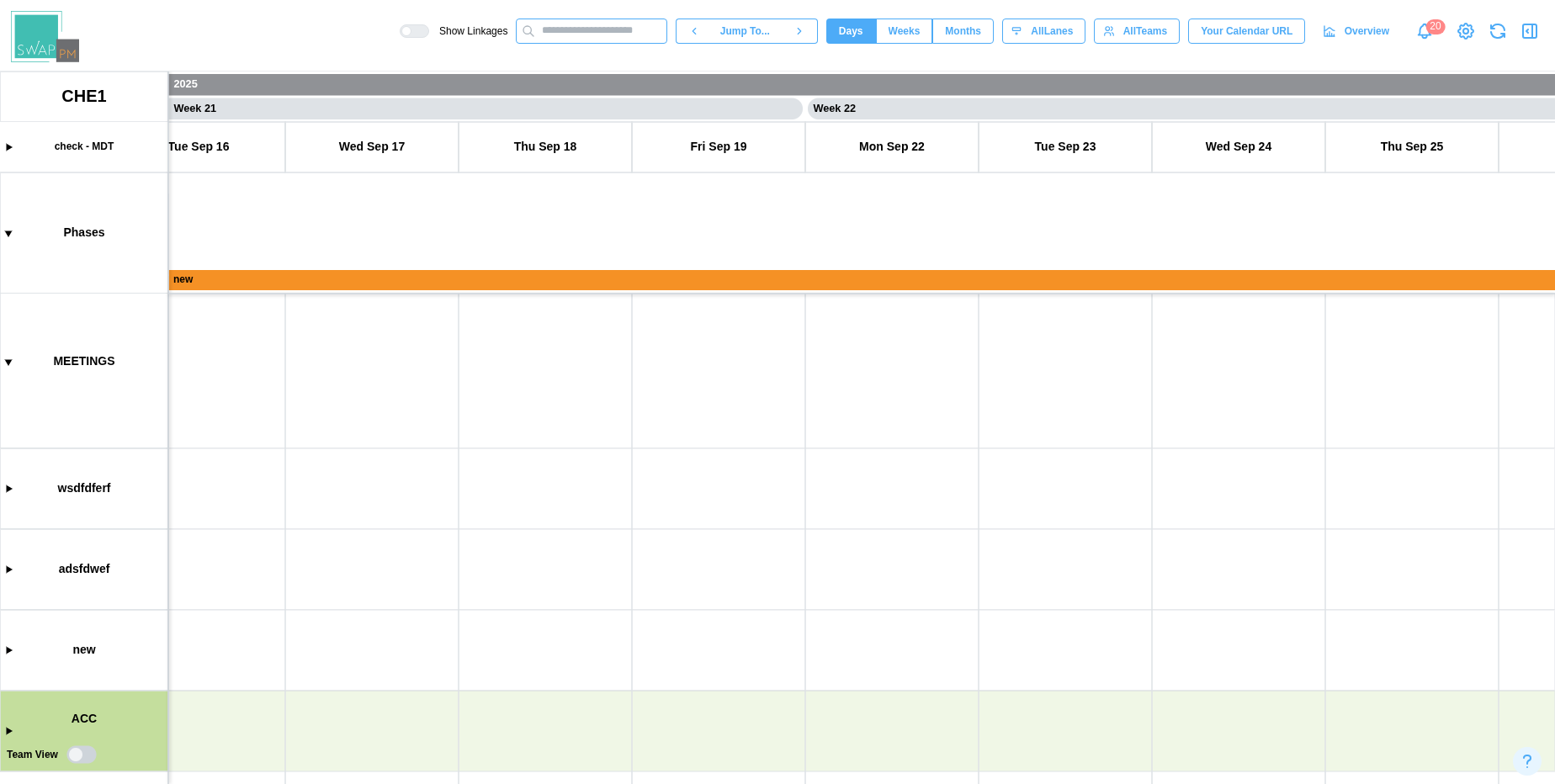
scroll to position [0, 15939]
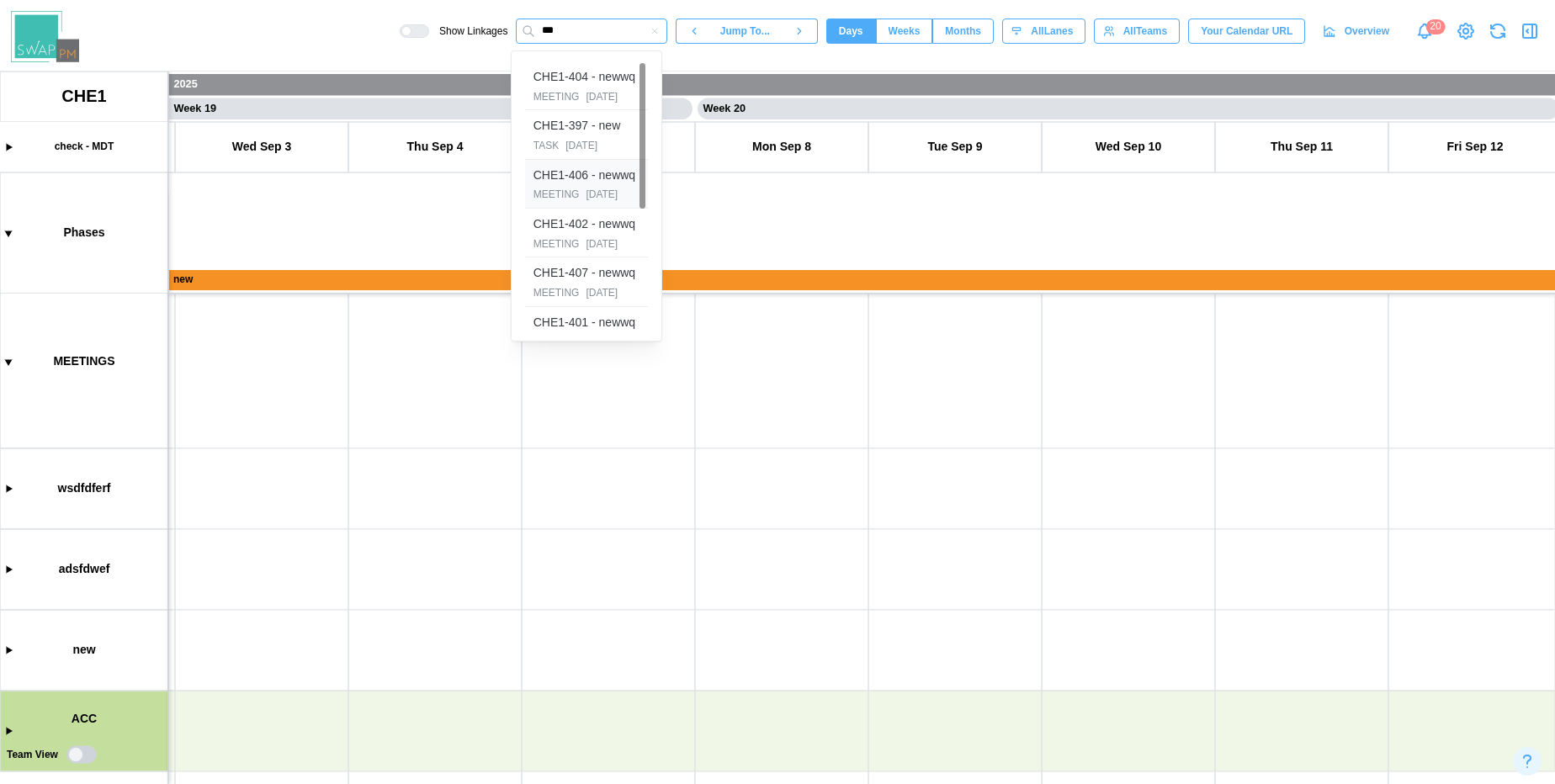
type input "***"
click at [558, 181] on div "CHE1-406 - newwq" at bounding box center [585, 175] width 102 height 19
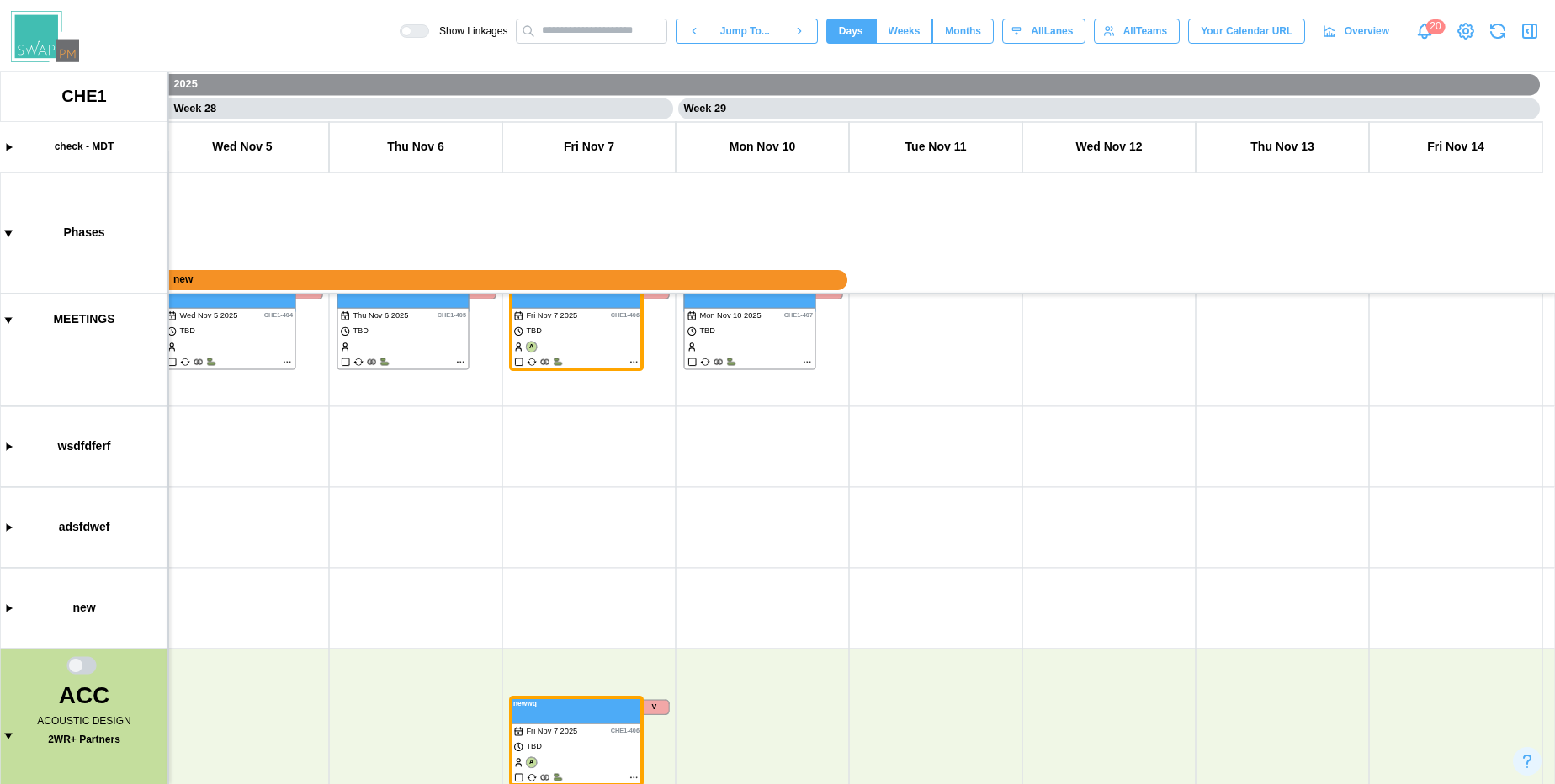
scroll to position [0, 0]
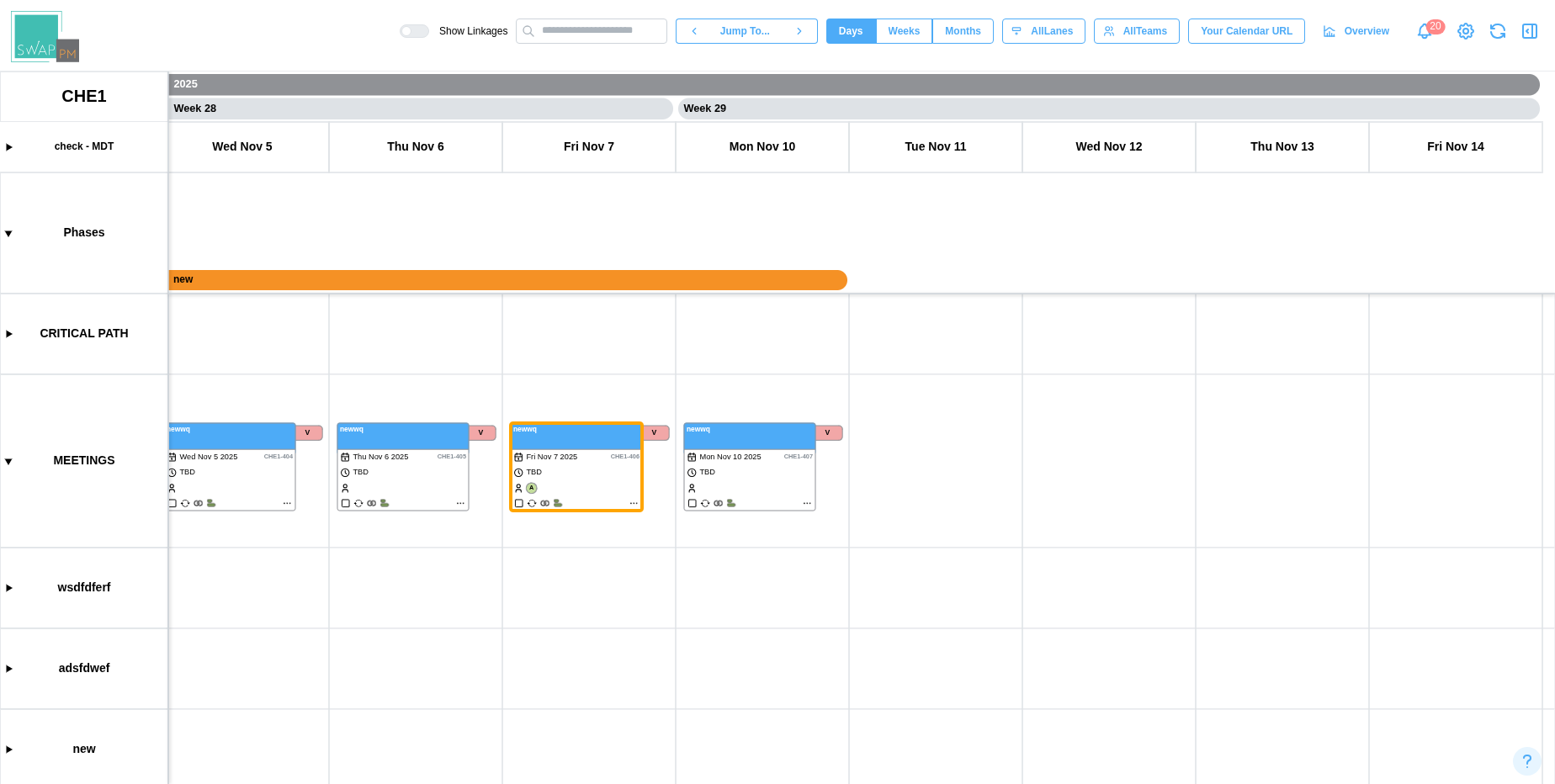
click at [13, 462] on canvas at bounding box center [777, 428] width 1555 height 713
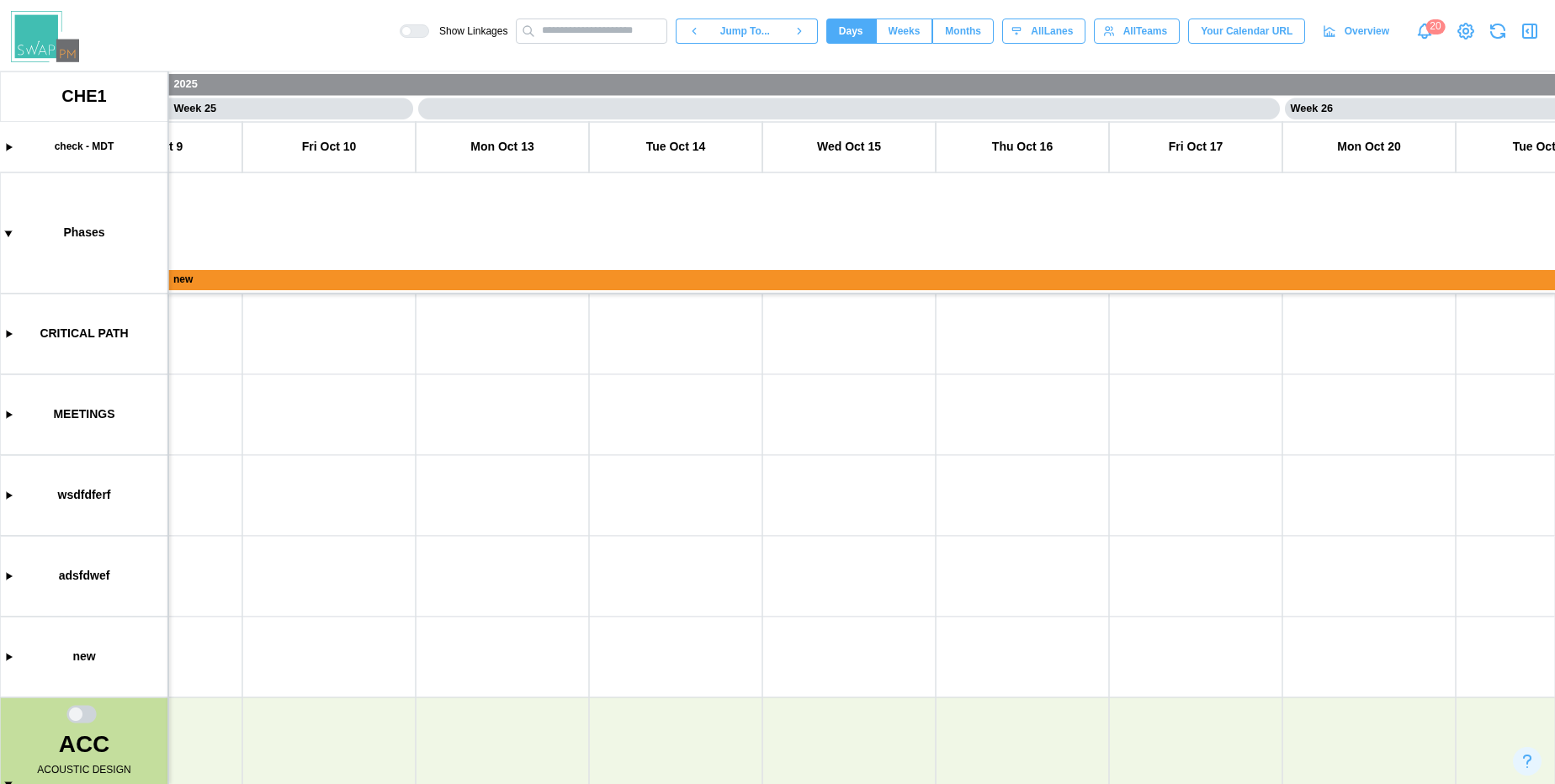
scroll to position [0, 20263]
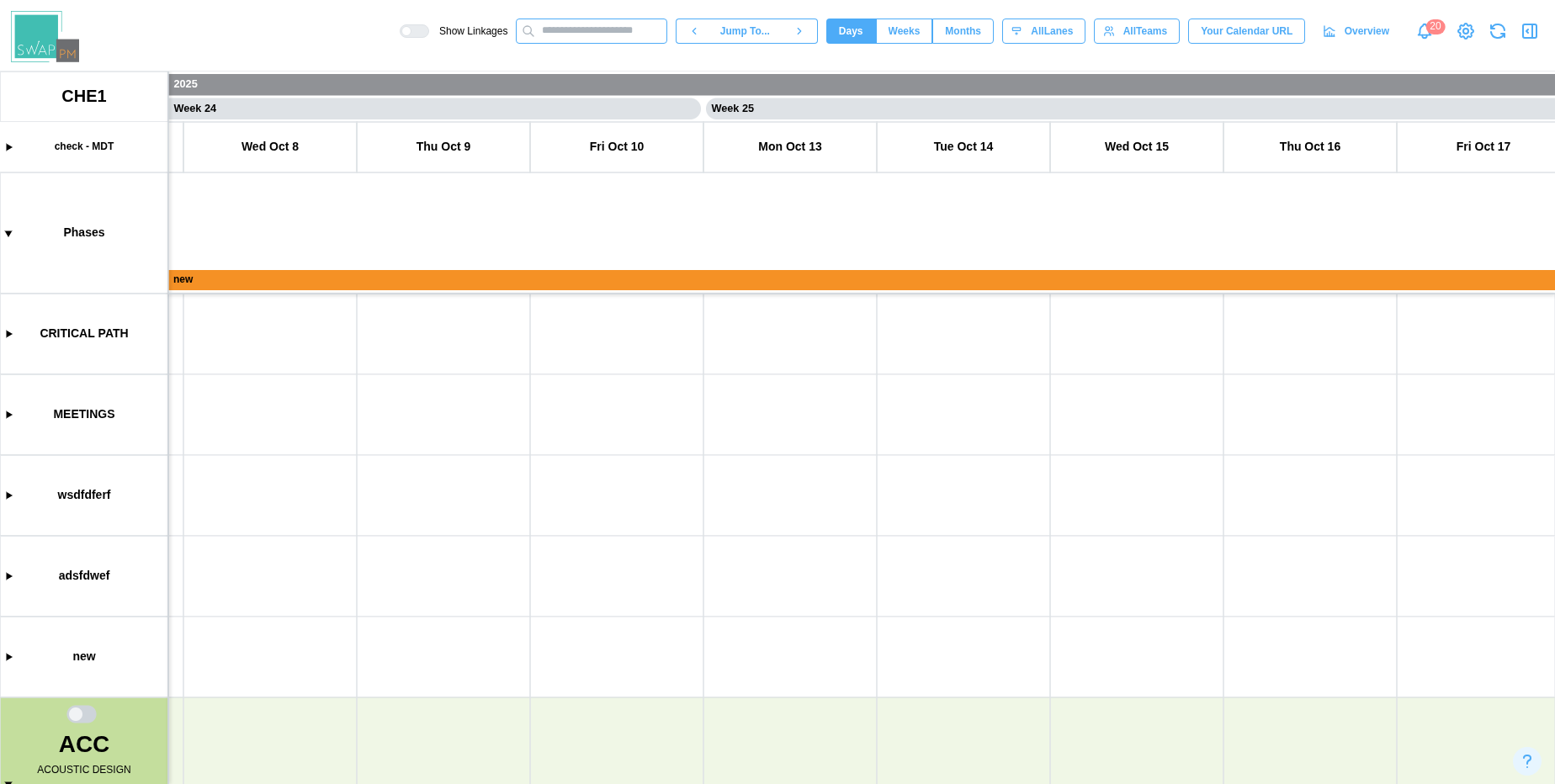
click at [583, 30] on input "text" at bounding box center [591, 31] width 151 height 25
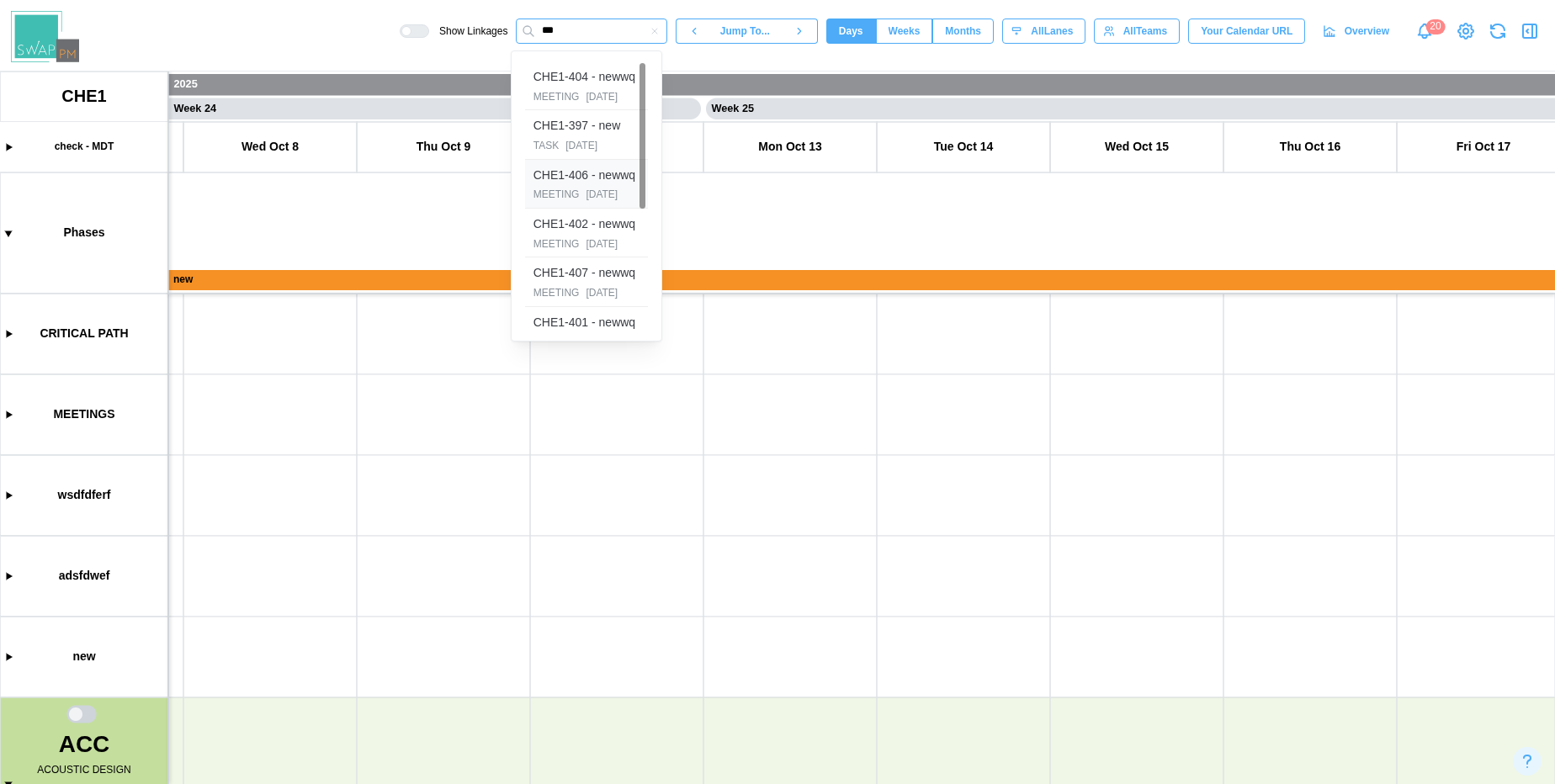
type input "***"
click at [563, 189] on div "MEETING" at bounding box center [557, 194] width 46 height 16
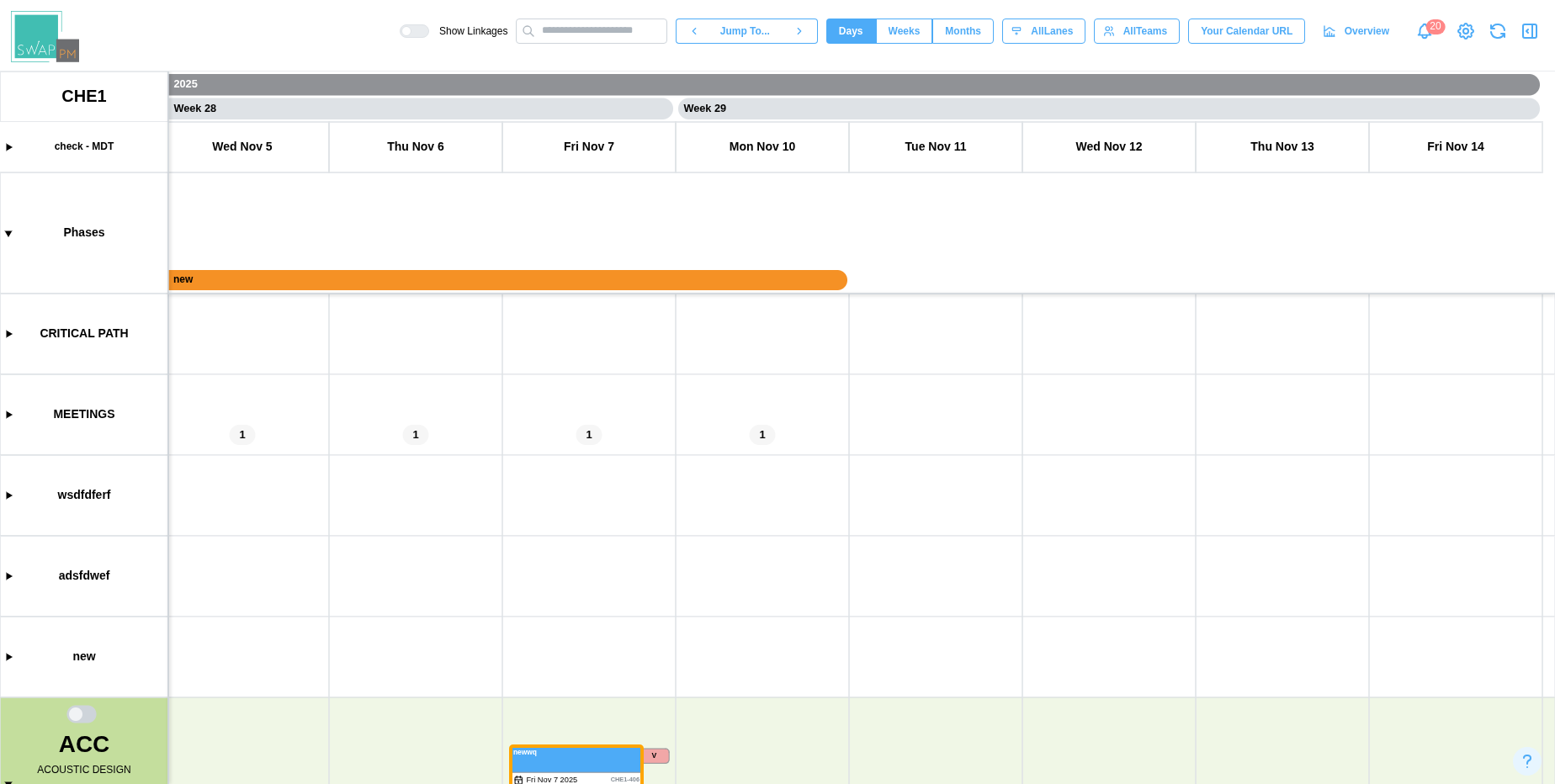
scroll to position [99, 0]
